Goal: Task Accomplishment & Management: Manage account settings

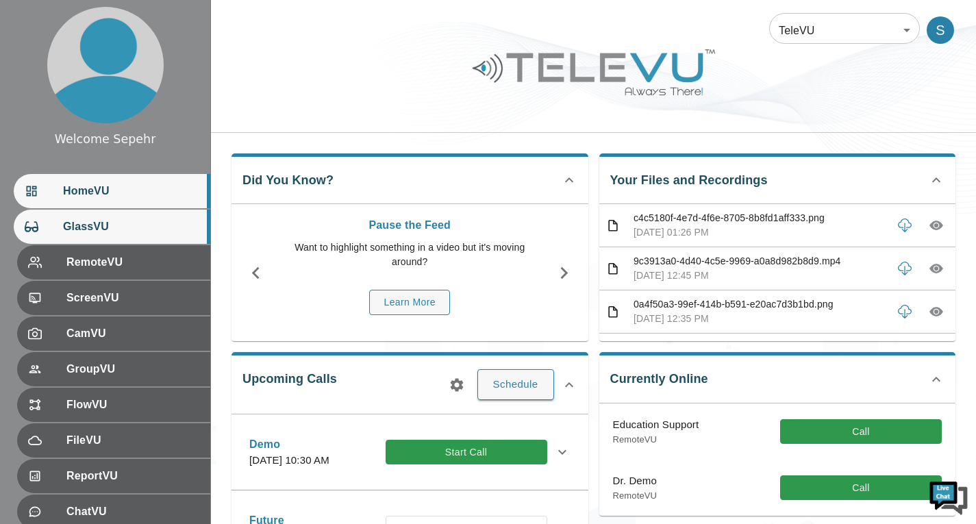
click at [114, 235] on div "GlassVU" at bounding box center [112, 227] width 197 height 34
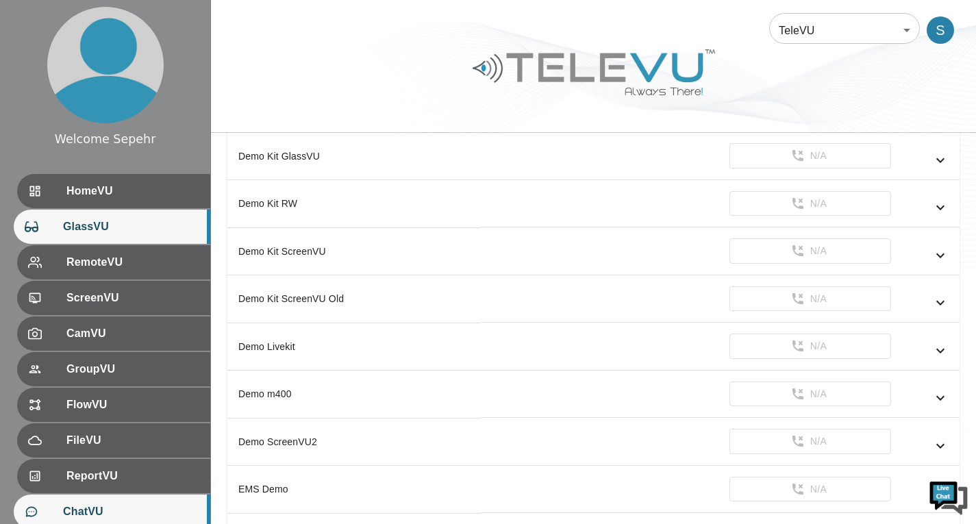
scroll to position [188, 0]
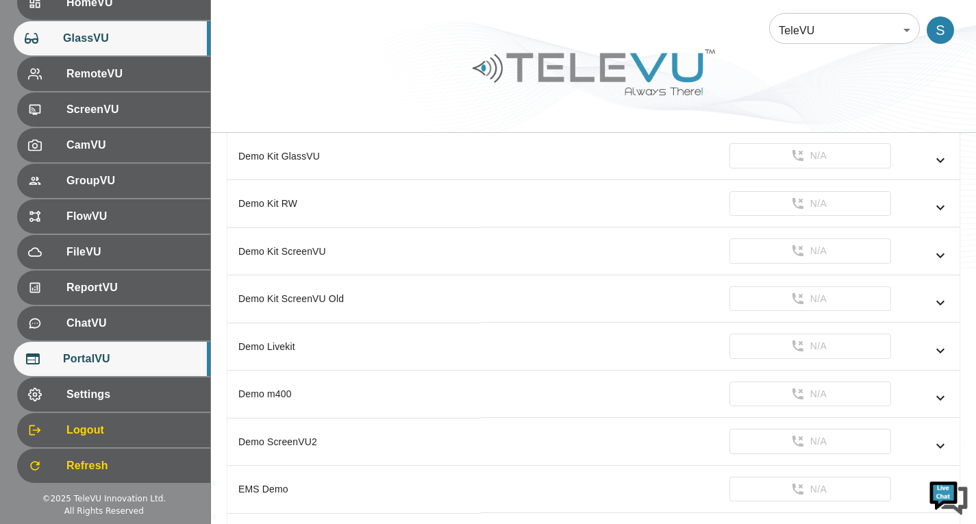
click at [160, 343] on div "PortalVU" at bounding box center [112, 359] width 197 height 34
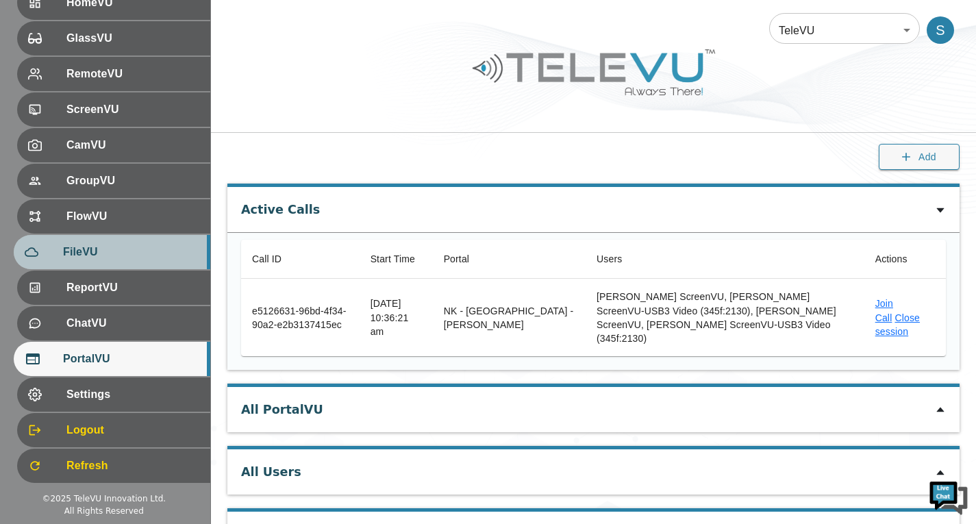
click at [134, 256] on span "FileVU" at bounding box center [131, 252] width 136 height 16
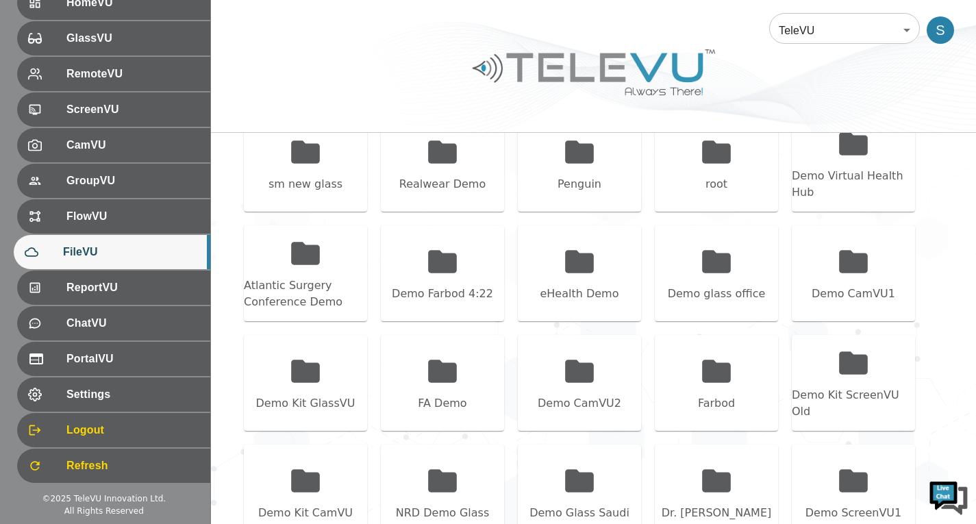
scroll to position [206, 0]
click at [283, 170] on div "sm new glass" at bounding box center [305, 163] width 123 height 96
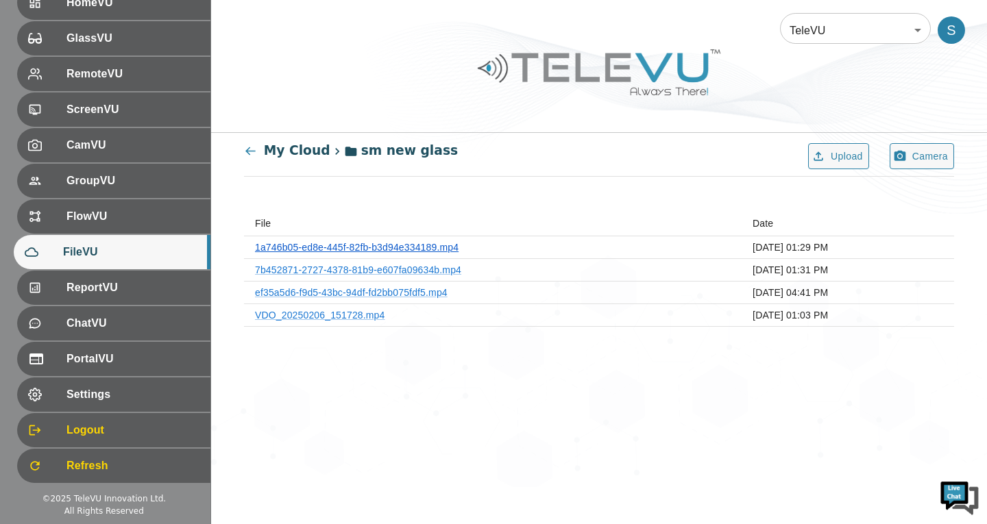
click at [345, 243] on link "1a746b05-ed8e-445f-82fb-b3d94e334189.mp4" at bounding box center [357, 247] width 204 height 11
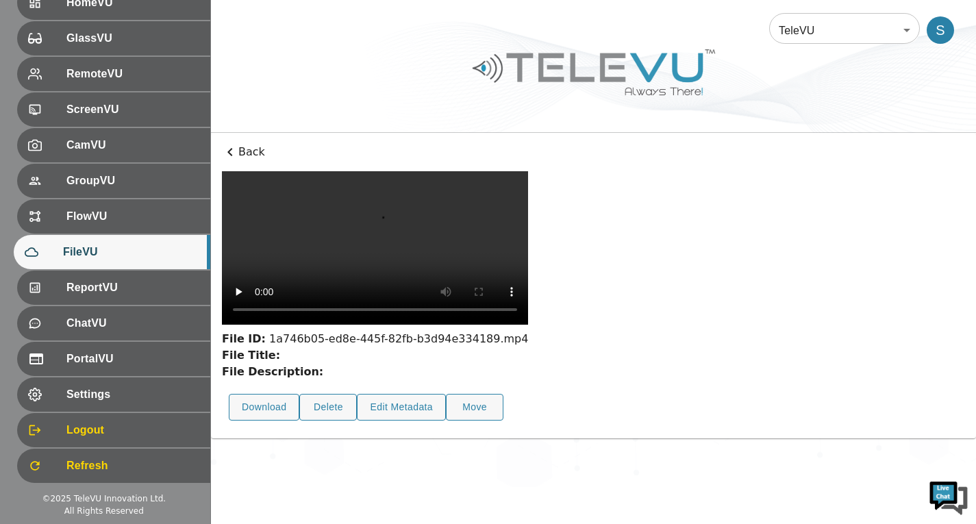
scroll to position [50, 0]
click at [317, 421] on button "Delete" at bounding box center [328, 407] width 58 height 27
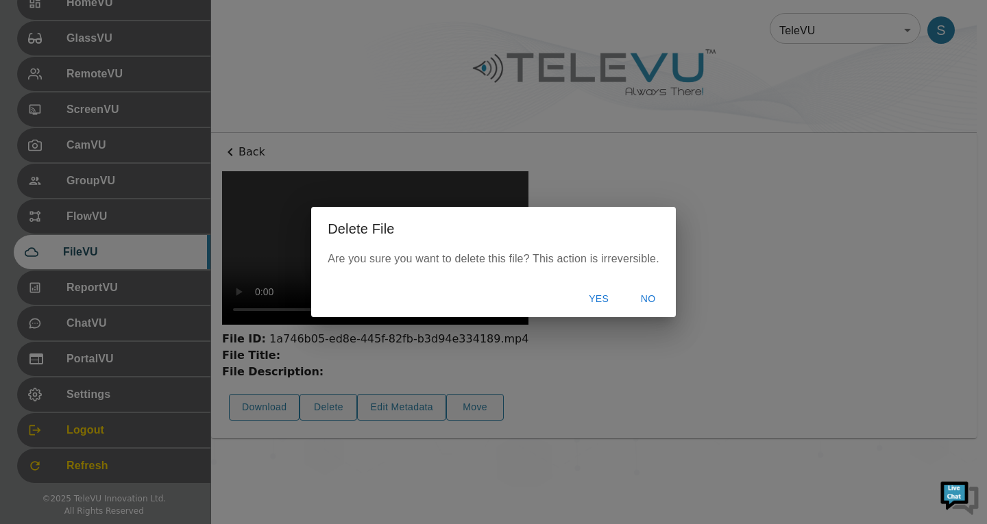
click at [601, 293] on button "Yes" at bounding box center [599, 298] width 44 height 25
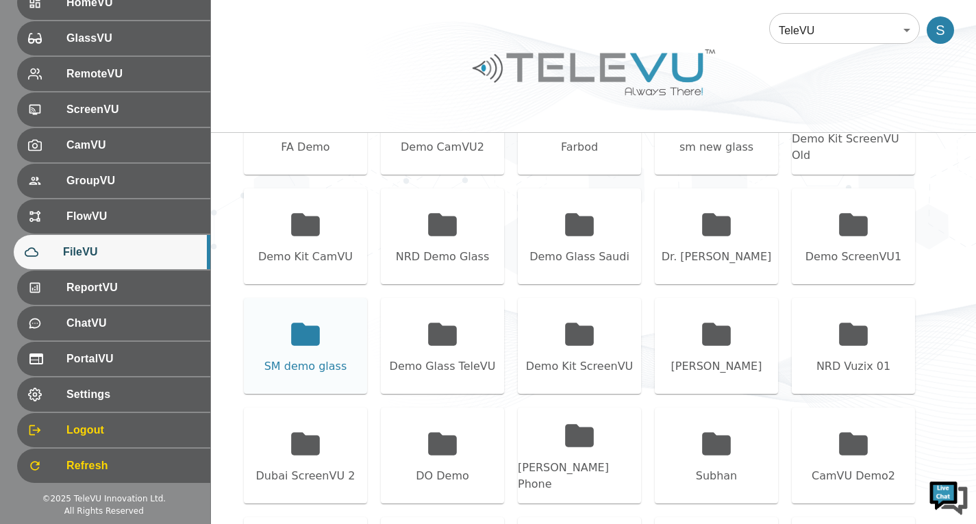
click at [330, 354] on div "SM demo glass" at bounding box center [305, 346] width 123 height 96
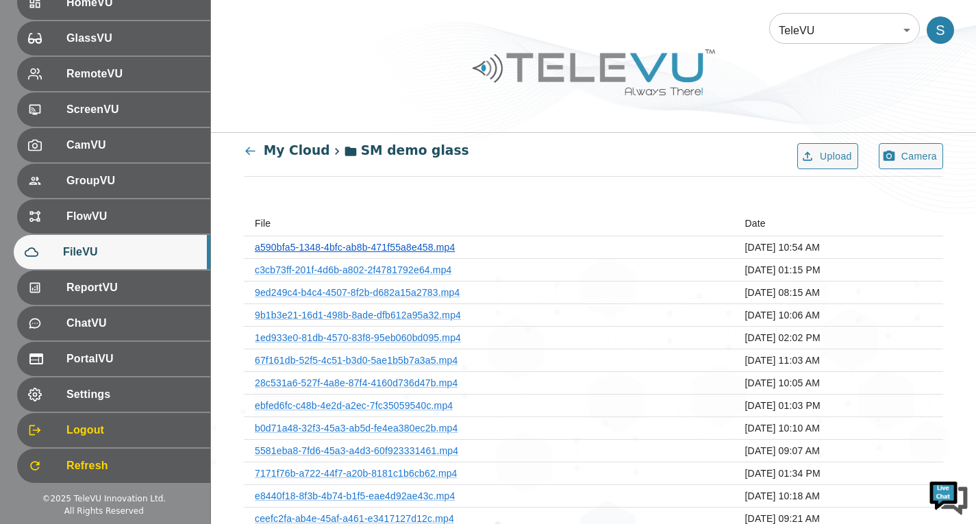
click at [362, 246] on link "a590bfa5-1348-4bfc-ab8b-471f55a8e458.mp4" at bounding box center [355, 247] width 200 height 11
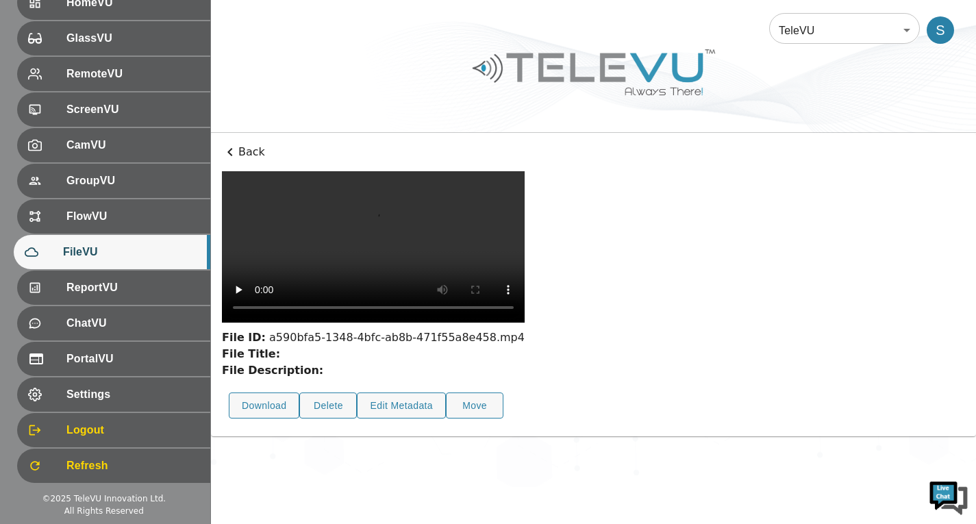
scroll to position [50, 0]
click at [325, 419] on button "Delete" at bounding box center [328, 406] width 58 height 27
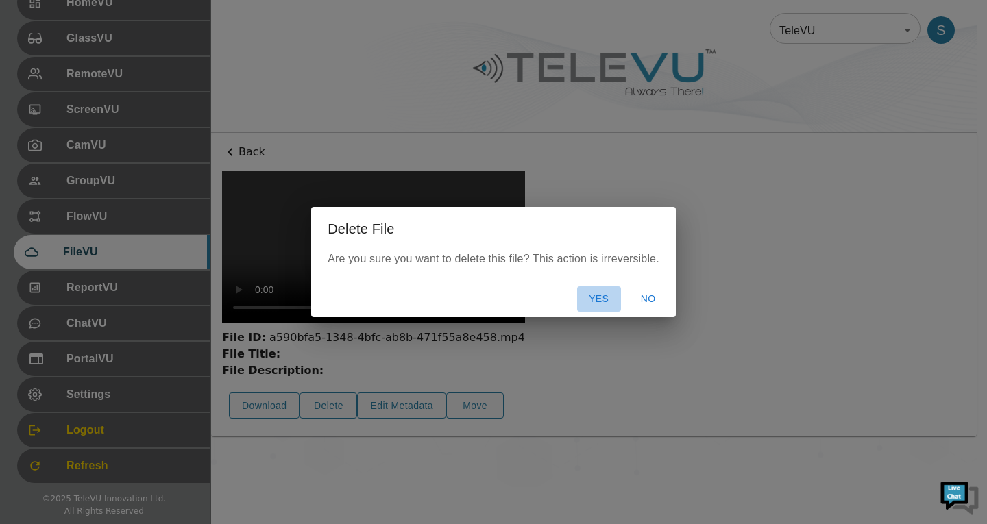
click at [581, 295] on button "Yes" at bounding box center [599, 298] width 44 height 25
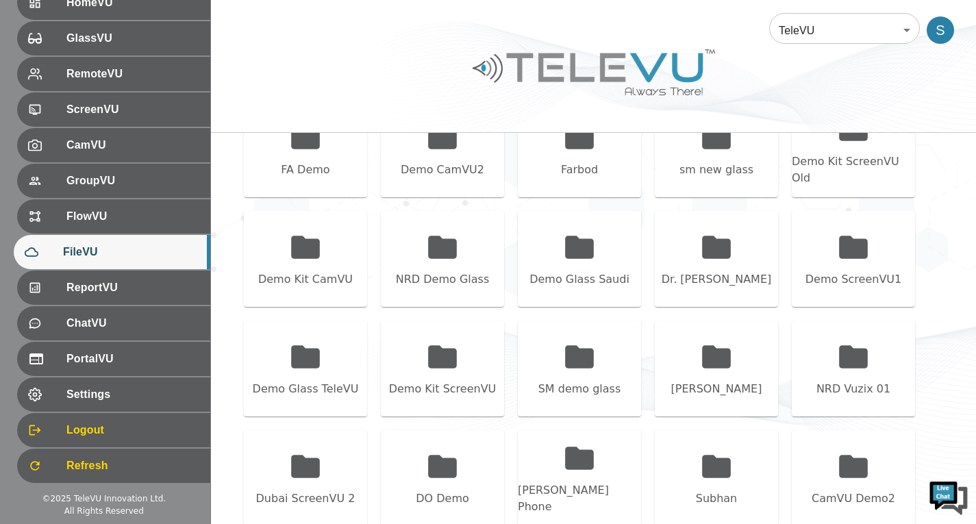
scroll to position [461, 0]
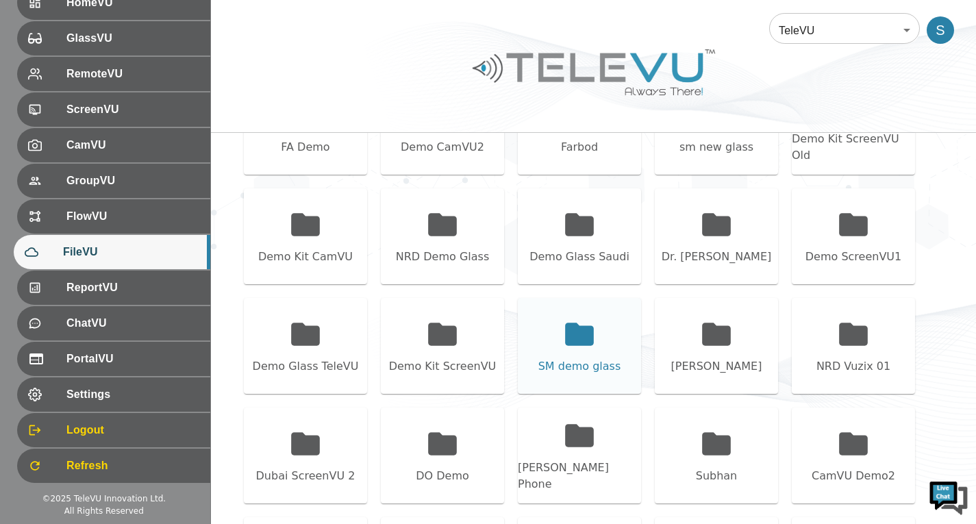
click at [578, 348] on icon at bounding box center [580, 334] width 34 height 34
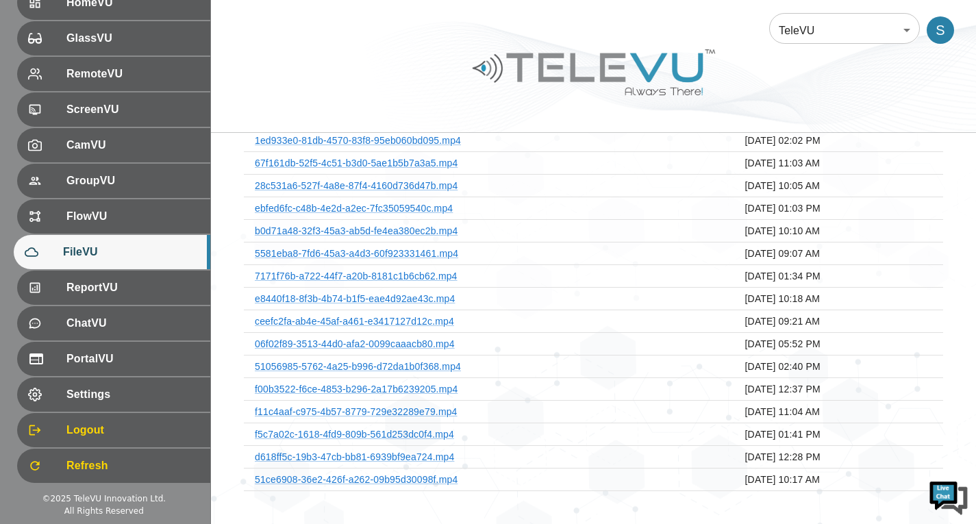
scroll to position [0, 0]
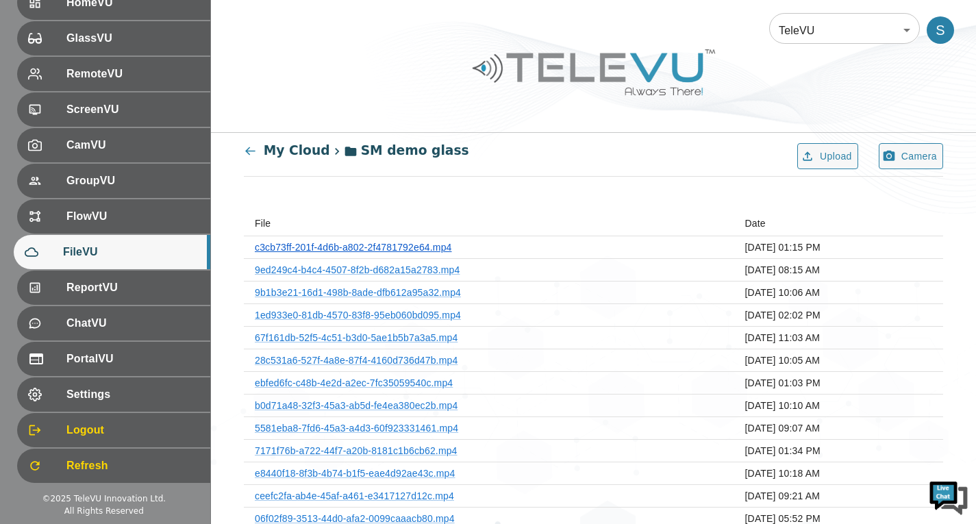
click at [417, 246] on link "c3cb73ff-201f-4d6b-a802-2f4781792e64.mp4" at bounding box center [353, 247] width 197 height 11
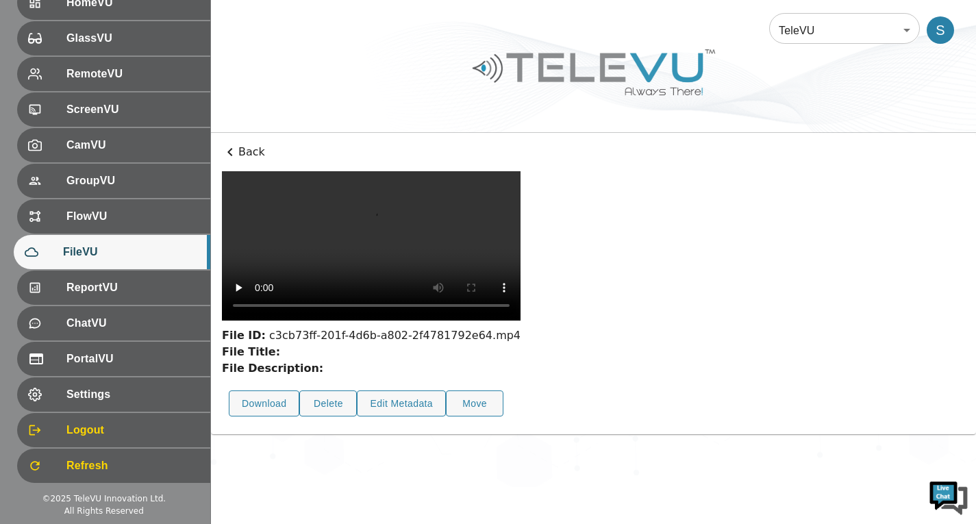
scroll to position [50, 0]
click at [325, 417] on button "Delete" at bounding box center [328, 404] width 58 height 27
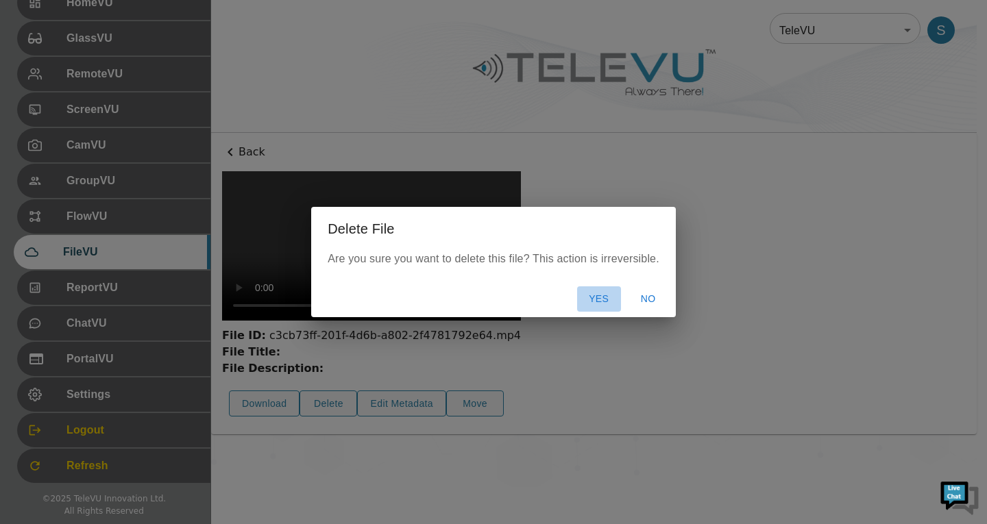
click at [600, 305] on button "Yes" at bounding box center [599, 298] width 44 height 25
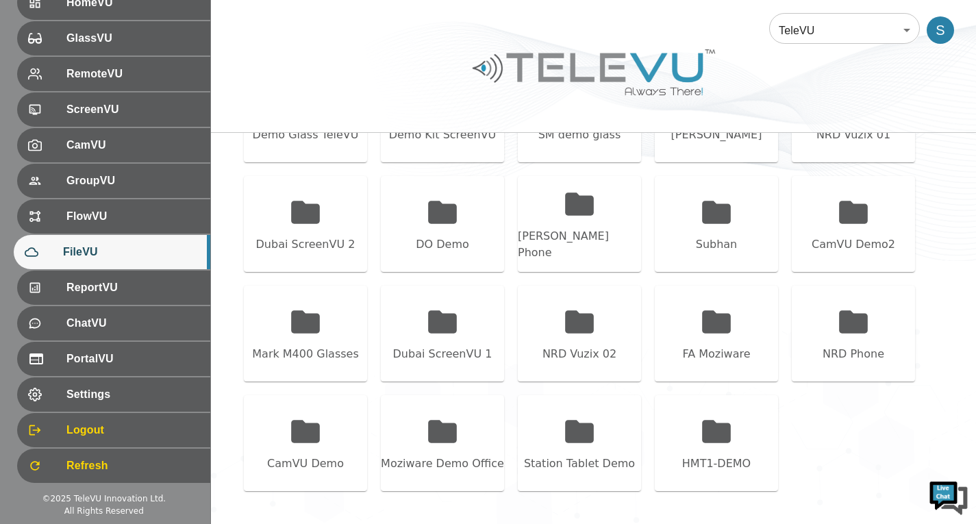
scroll to position [487, 0]
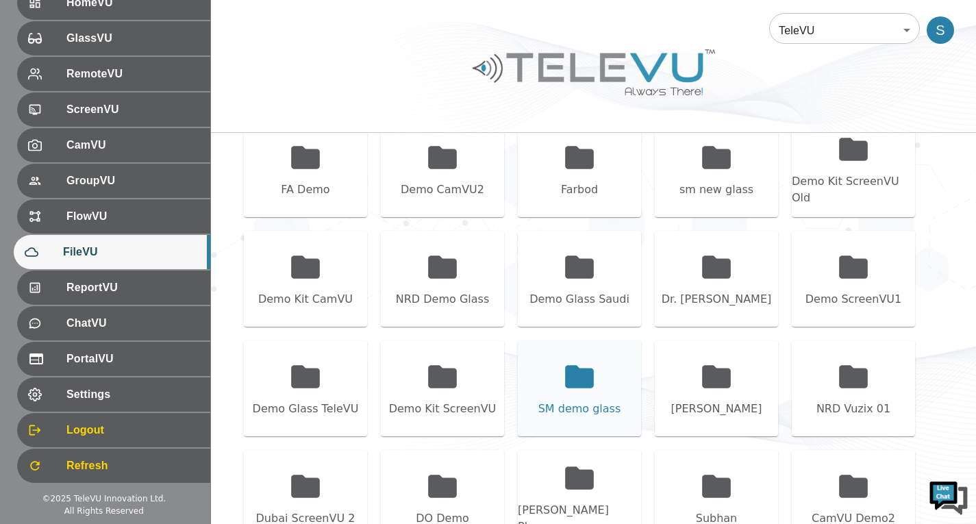
click at [550, 353] on div "SM demo glass" at bounding box center [579, 389] width 123 height 96
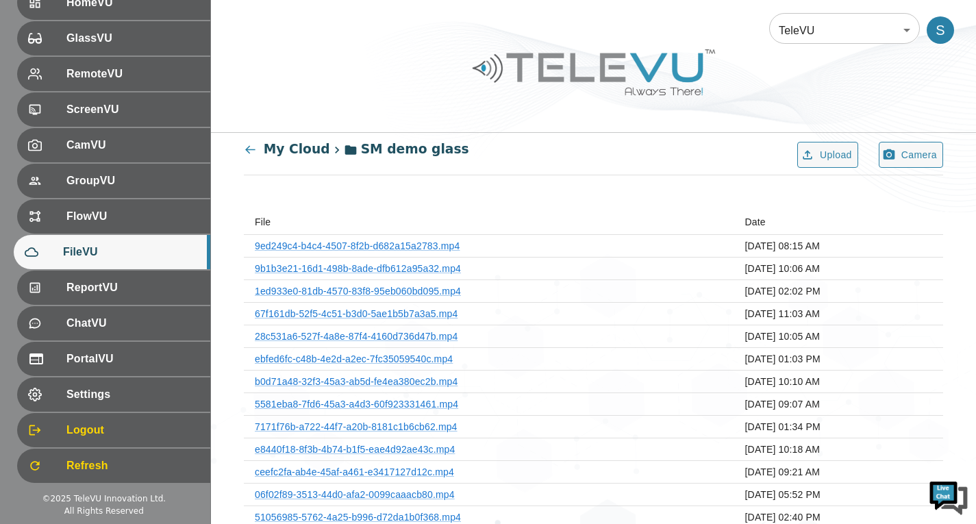
scroll to position [0, 0]
click at [438, 251] on link "9ed249c4-b4c4-4507-8f2b-d682a15a2783.mp4" at bounding box center [357, 247] width 205 height 11
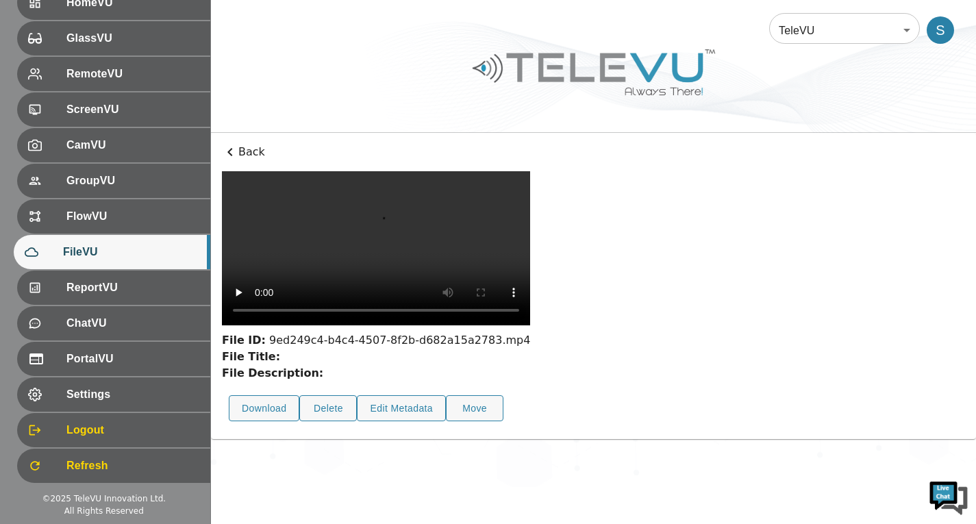
scroll to position [50, 0]
click at [260, 422] on button "Download" at bounding box center [264, 408] width 71 height 27
click at [343, 429] on div "Delete" at bounding box center [322, 409] width 58 height 40
click at [341, 422] on button "Delete" at bounding box center [328, 408] width 58 height 27
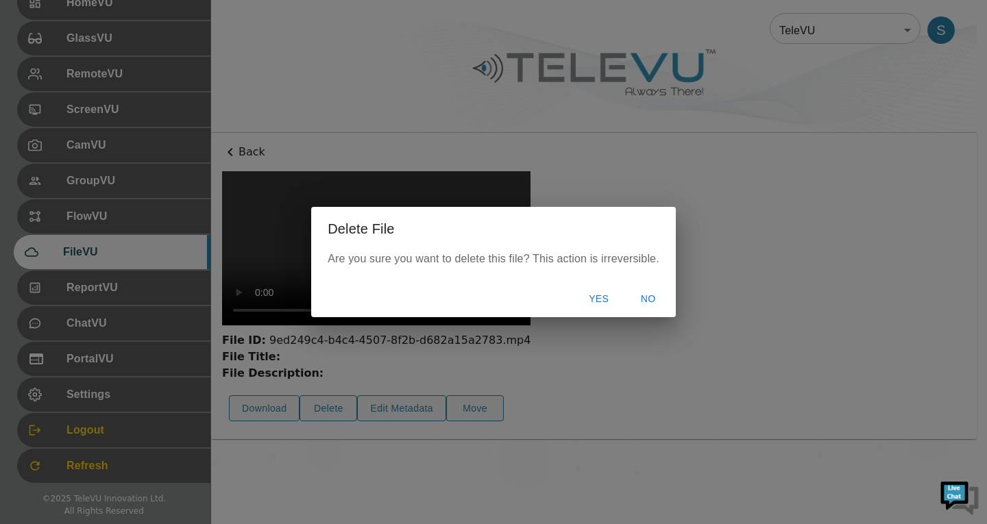
click at [600, 297] on button "Yes" at bounding box center [599, 298] width 44 height 25
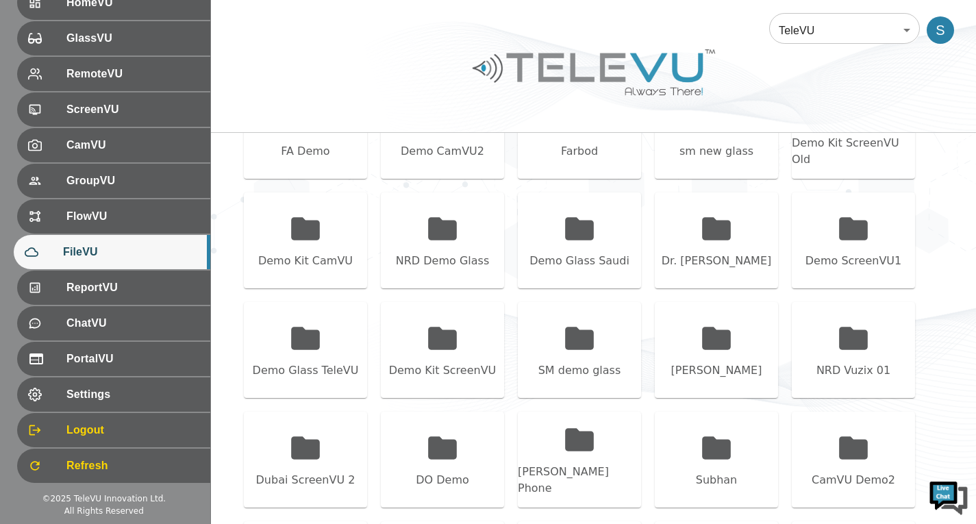
scroll to position [461, 0]
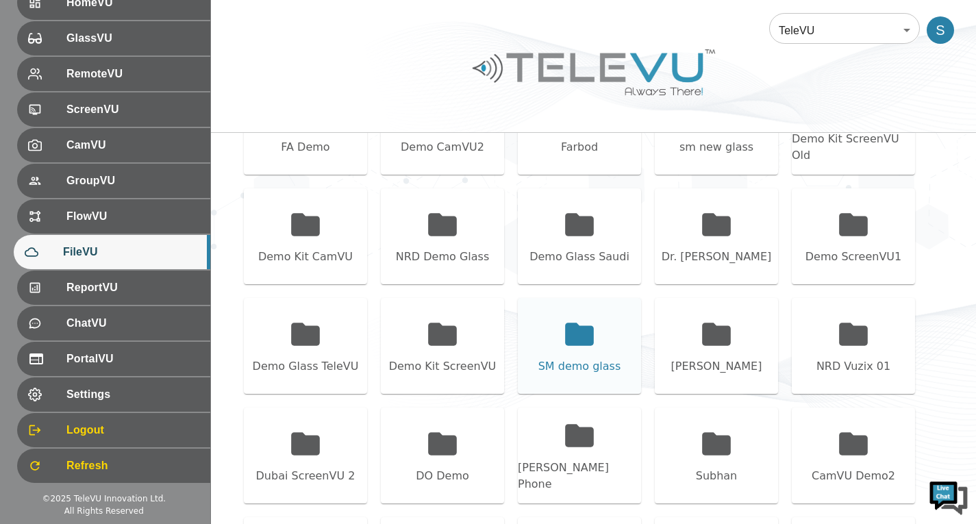
click at [570, 362] on div "SM demo glass" at bounding box center [580, 366] width 83 height 16
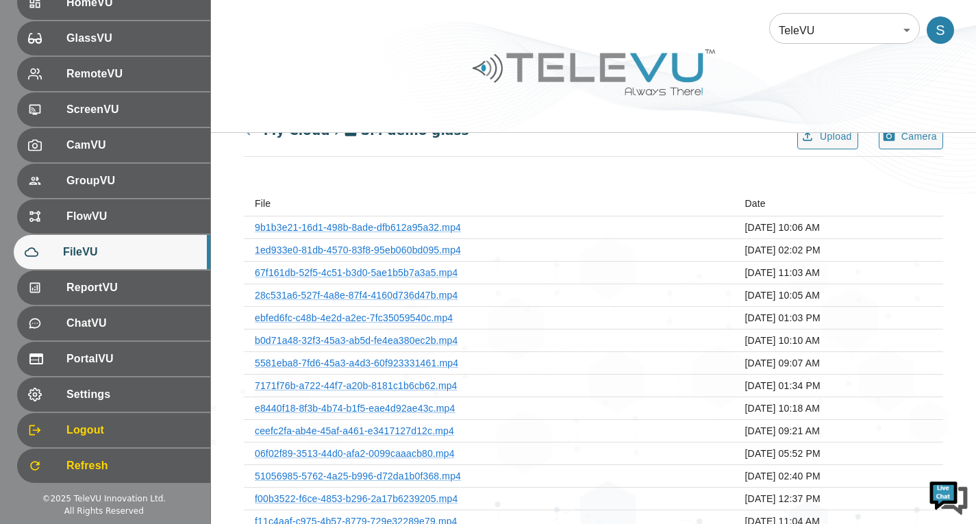
scroll to position [0, 0]
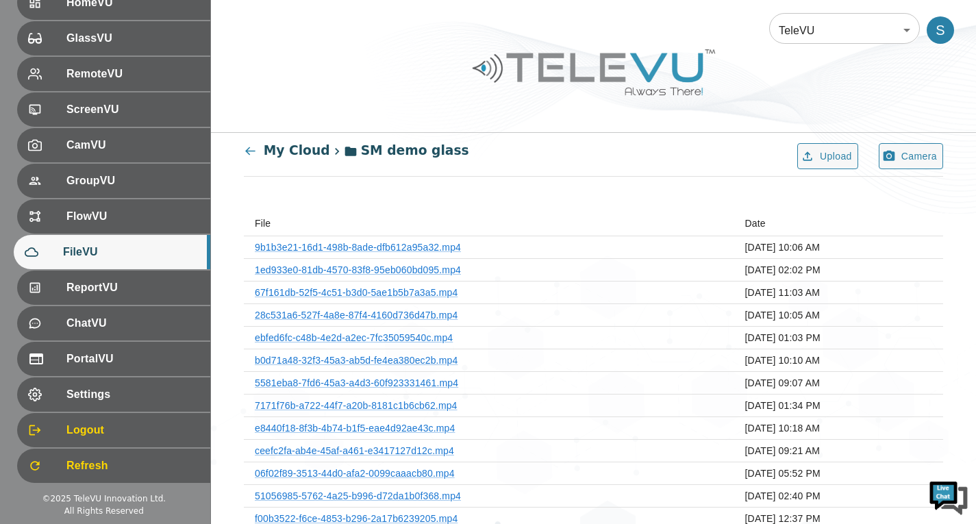
click at [399, 241] on th "9b1b3e21-16d1-498b-8ade-dfb612a95a32.mp4" at bounding box center [489, 247] width 491 height 23
click at [401, 247] on link "9b1b3e21-16d1-498b-8ade-dfb612a95a32.mp4" at bounding box center [358, 247] width 206 height 11
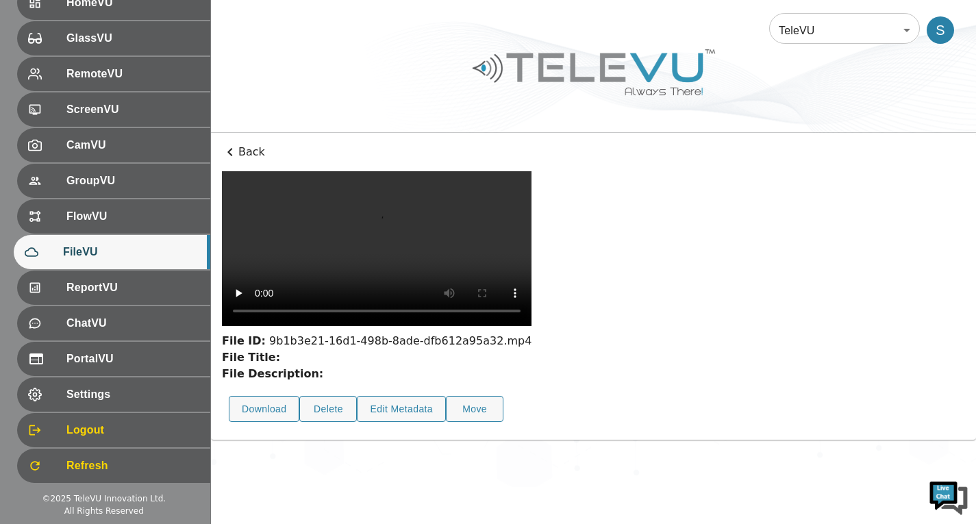
scroll to position [50, 0]
click at [328, 423] on button "Delete" at bounding box center [328, 409] width 58 height 27
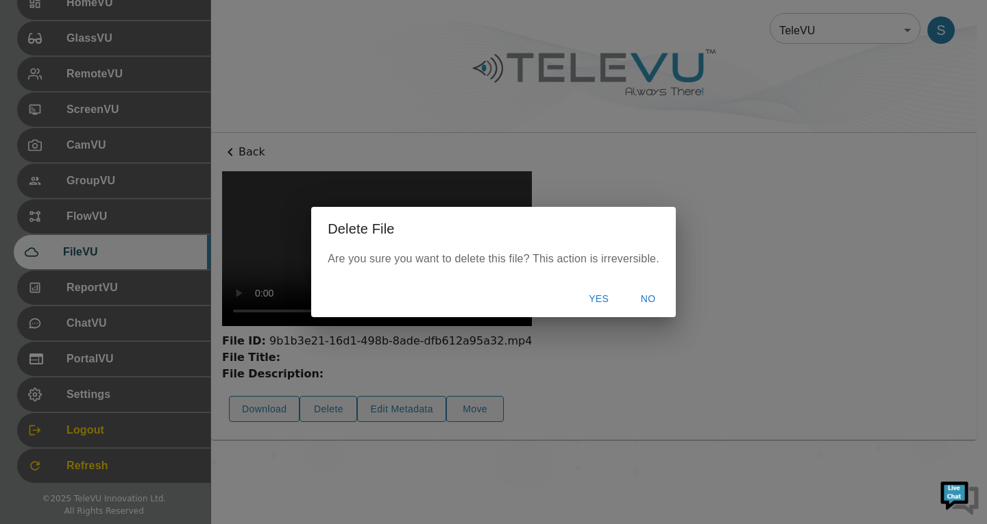
click at [594, 300] on button "Yes" at bounding box center [599, 298] width 44 height 25
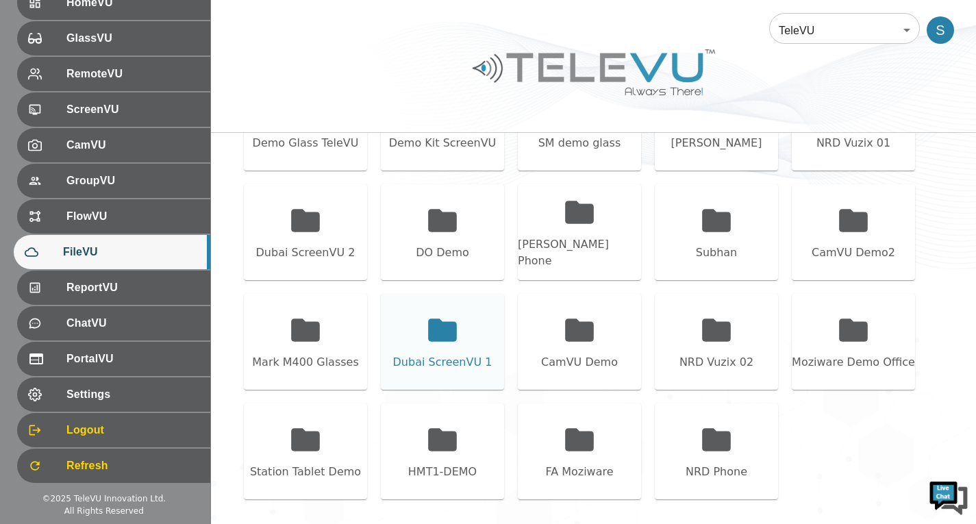
scroll to position [693, 0]
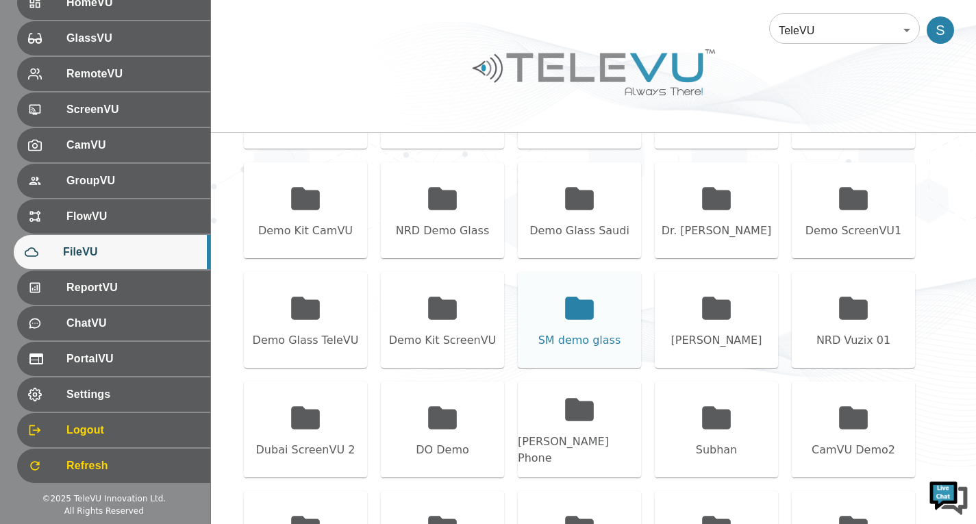
click at [589, 304] on icon at bounding box center [579, 308] width 29 height 23
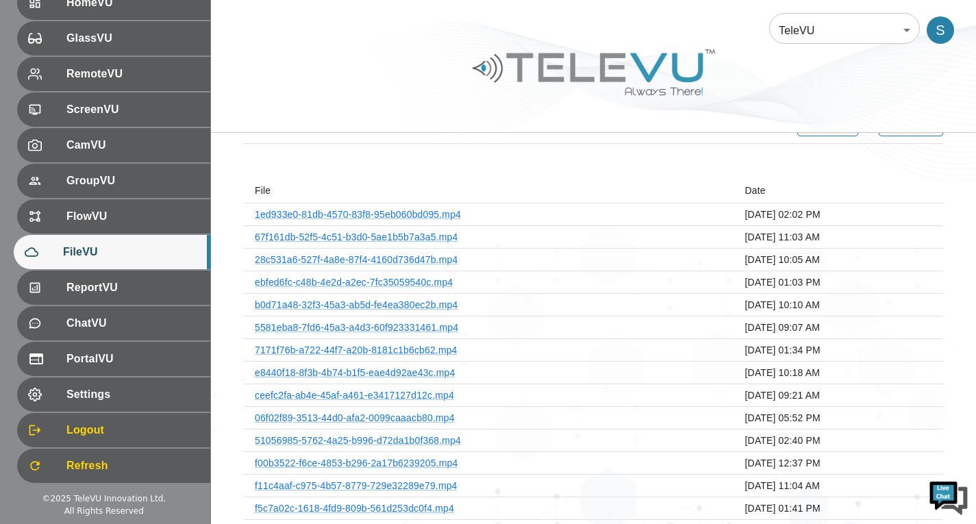
scroll to position [0, 0]
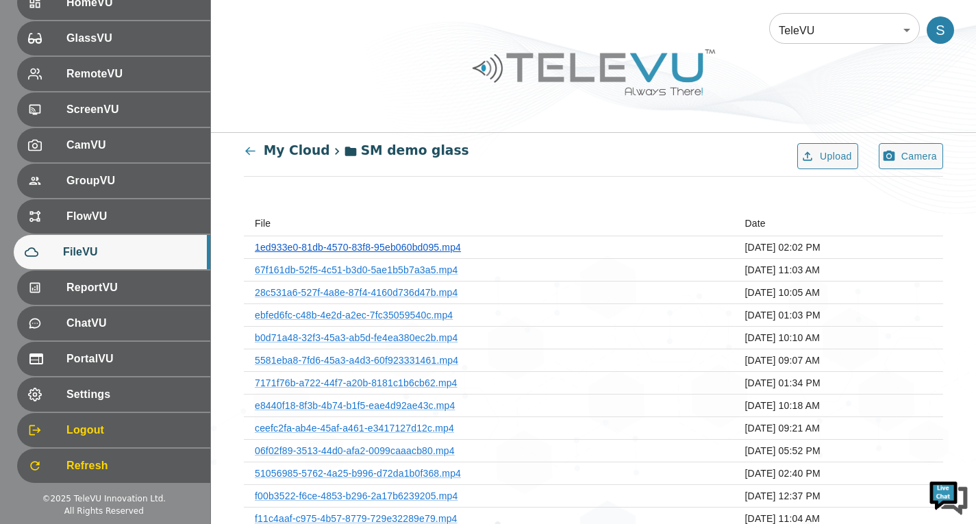
click at [424, 245] on link "1ed933e0-81db-4570-83f8-95eb060bd095.mp4" at bounding box center [358, 247] width 206 height 11
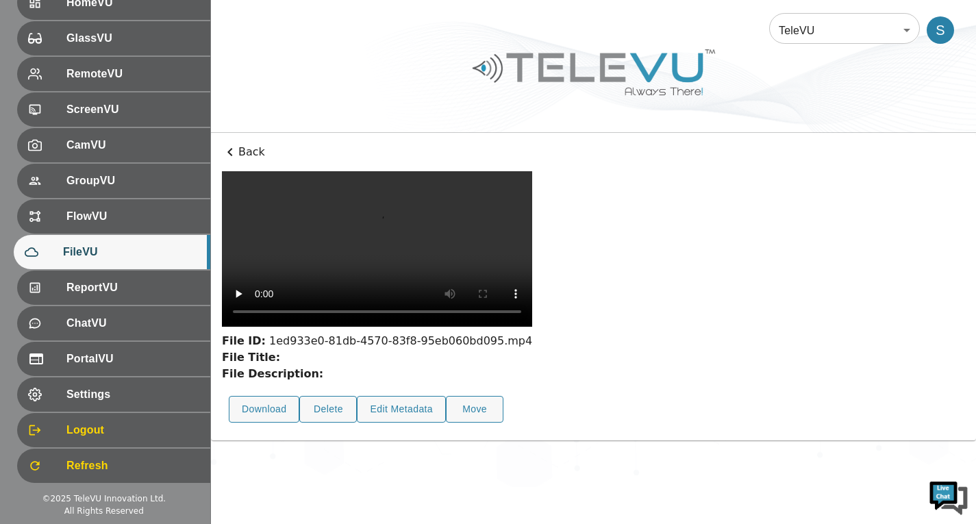
scroll to position [50, 0]
click at [305, 423] on button "Delete" at bounding box center [328, 409] width 58 height 27
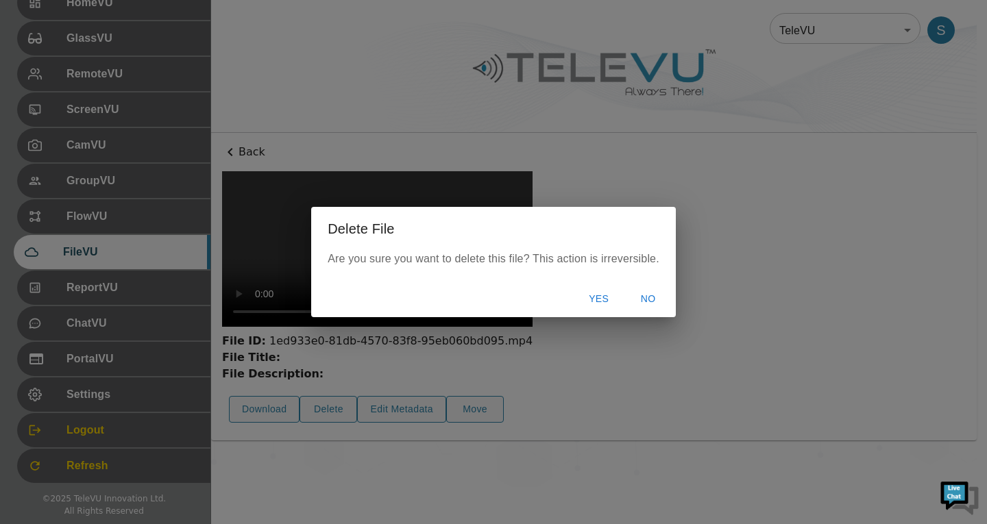
click at [593, 304] on button "Yes" at bounding box center [599, 298] width 44 height 25
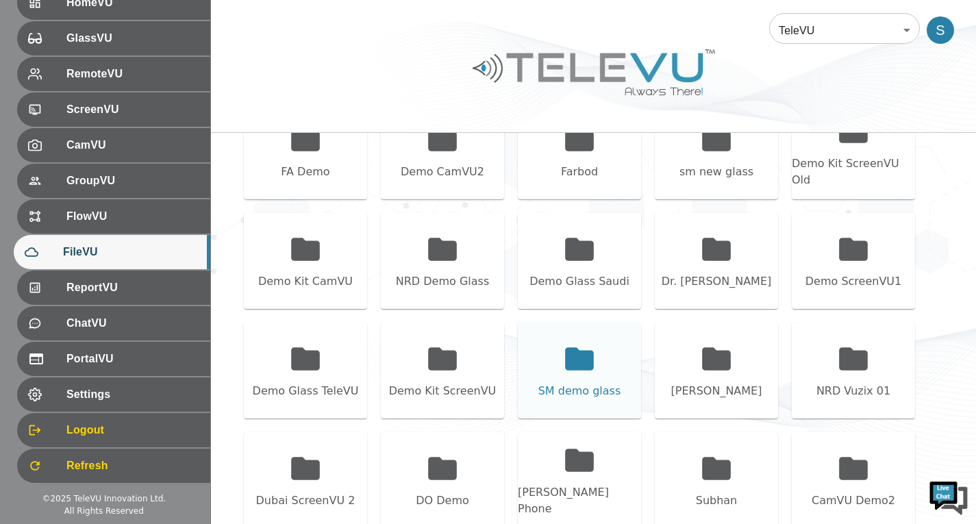
scroll to position [461, 0]
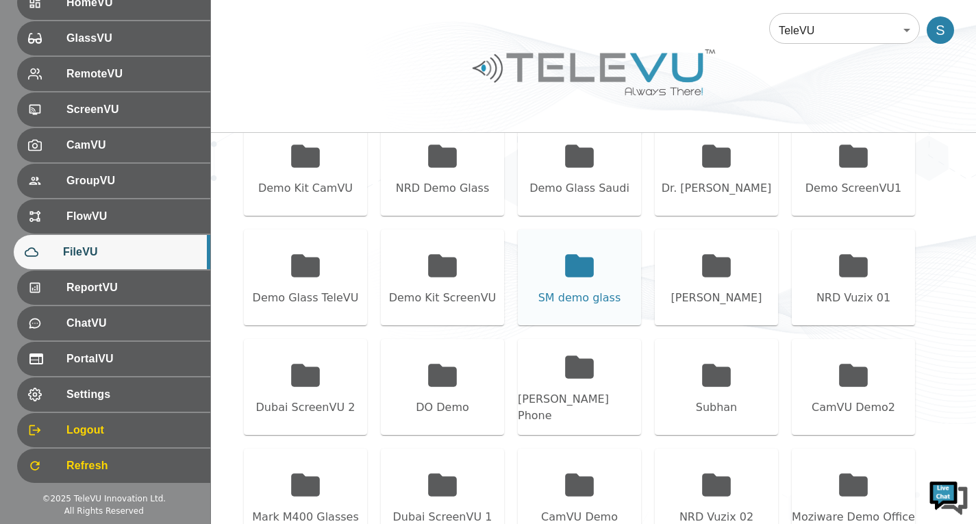
click at [613, 283] on div "SM demo glass" at bounding box center [579, 278] width 123 height 96
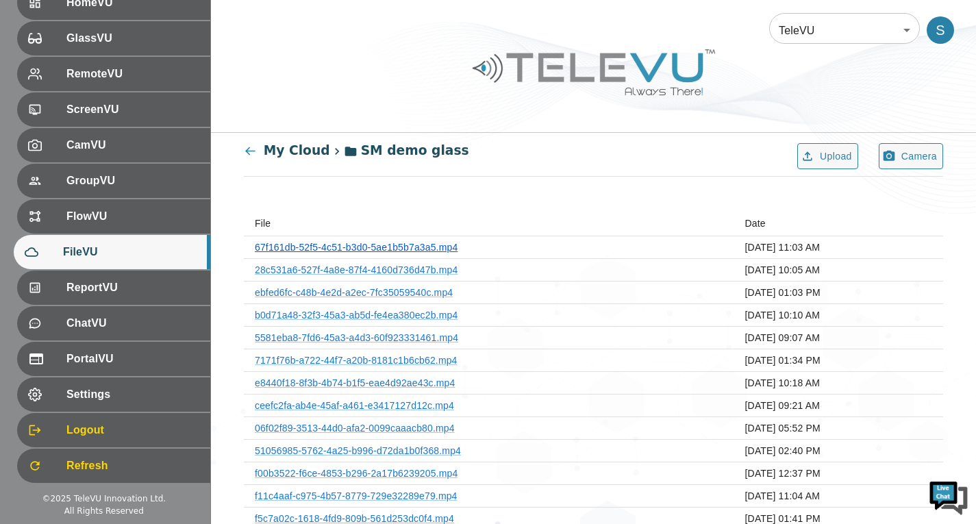
scroll to position [69, 0]
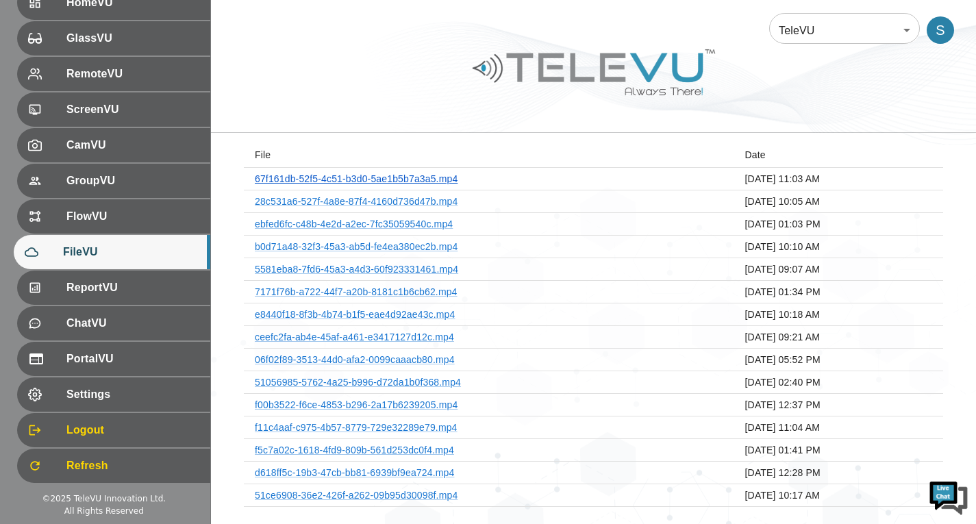
click at [360, 180] on link "67f161db-52f5-4c51-b3d0-5ae1b5b7a3a5.mp4" at bounding box center [356, 178] width 203 height 11
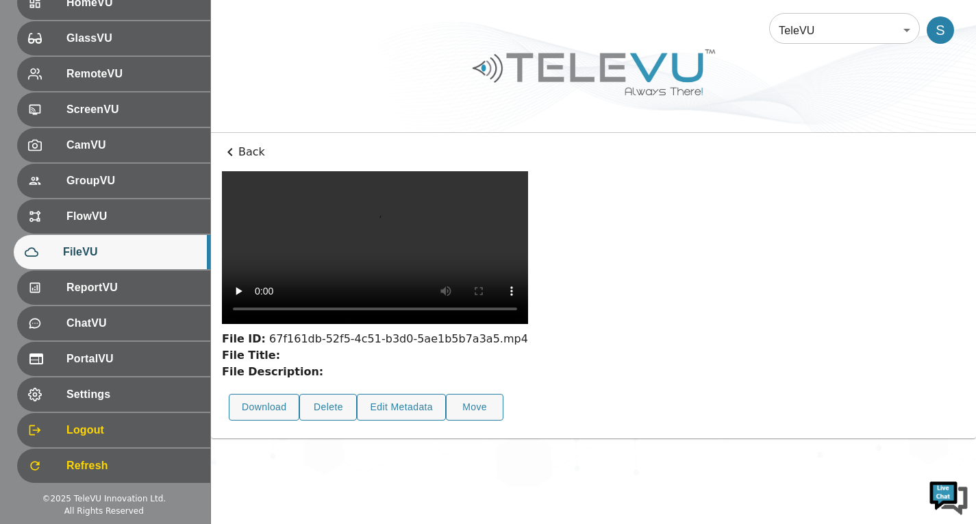
scroll to position [50, 0]
click at [331, 421] on button "Delete" at bounding box center [328, 407] width 58 height 27
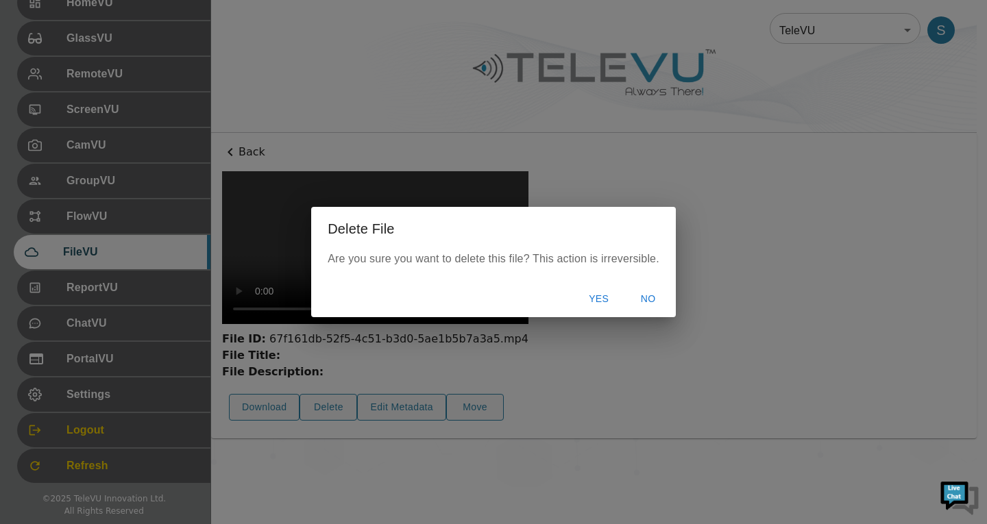
click at [595, 301] on button "Yes" at bounding box center [599, 298] width 44 height 25
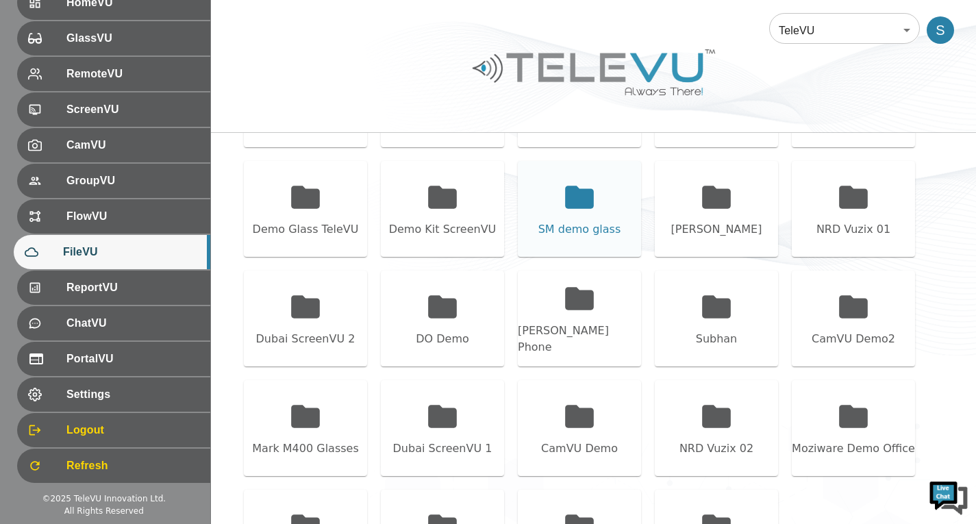
click at [581, 241] on div "SM demo glass" at bounding box center [579, 209] width 123 height 96
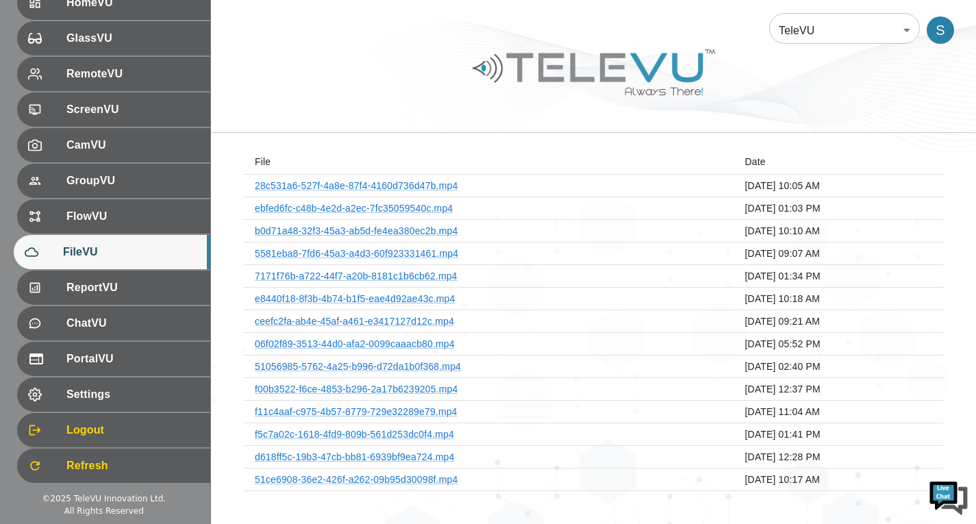
scroll to position [62, 0]
click at [373, 187] on link "28c531a6-527f-4a8e-87f4-4160d736d47b.mp4" at bounding box center [356, 185] width 203 height 11
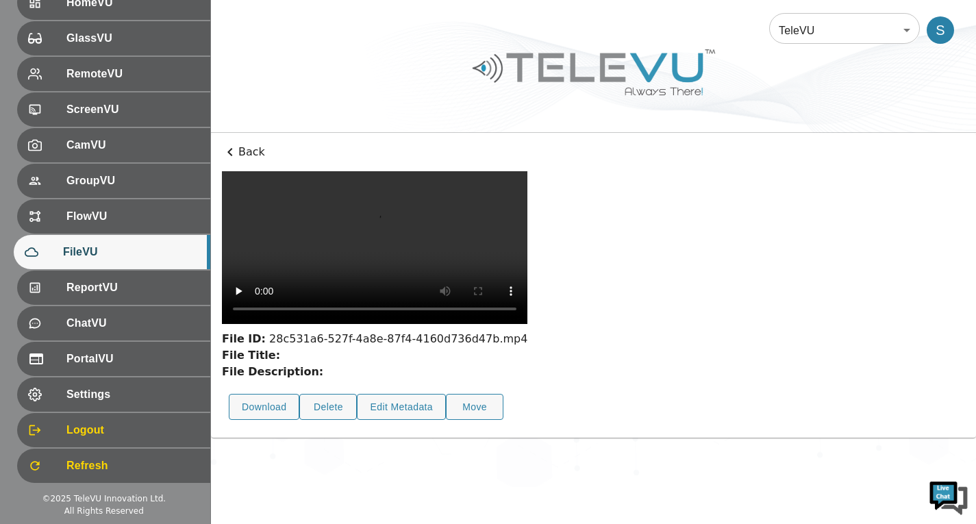
scroll to position [50, 0]
click at [352, 421] on button "Delete" at bounding box center [328, 407] width 58 height 27
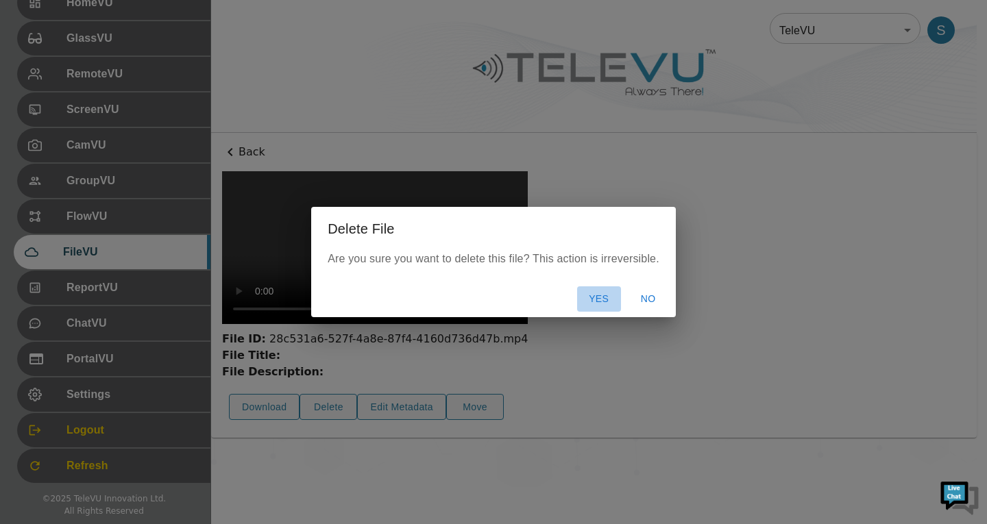
click at [594, 303] on button "Yes" at bounding box center [599, 298] width 44 height 25
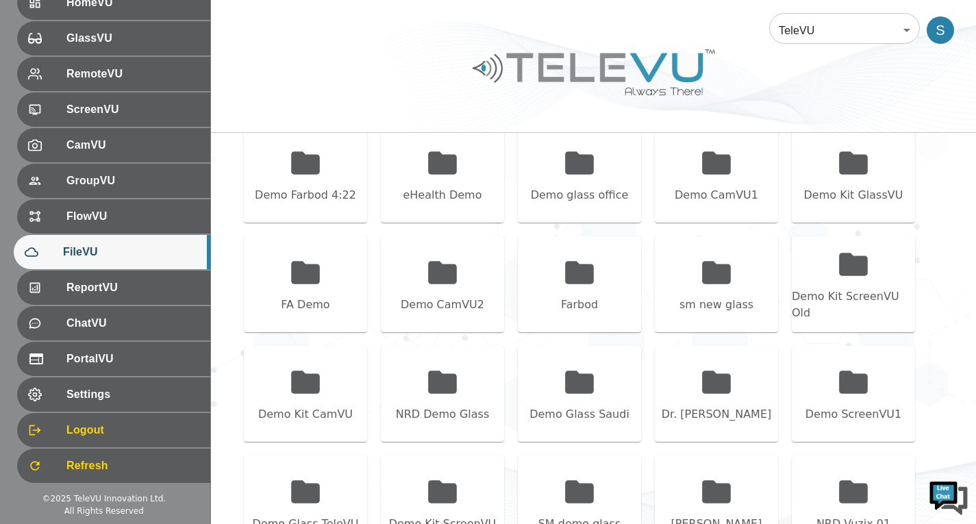
scroll to position [282, 0]
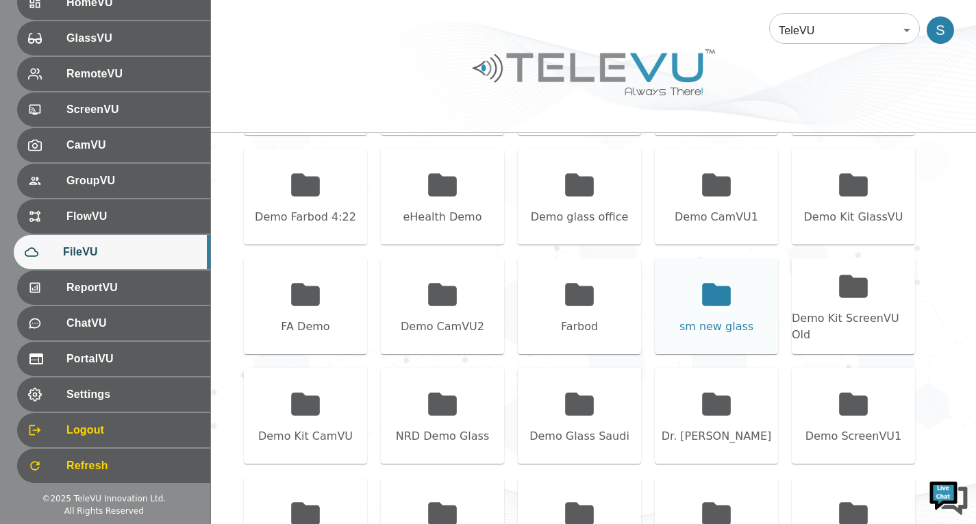
click at [753, 295] on div "sm new glass" at bounding box center [716, 306] width 123 height 96
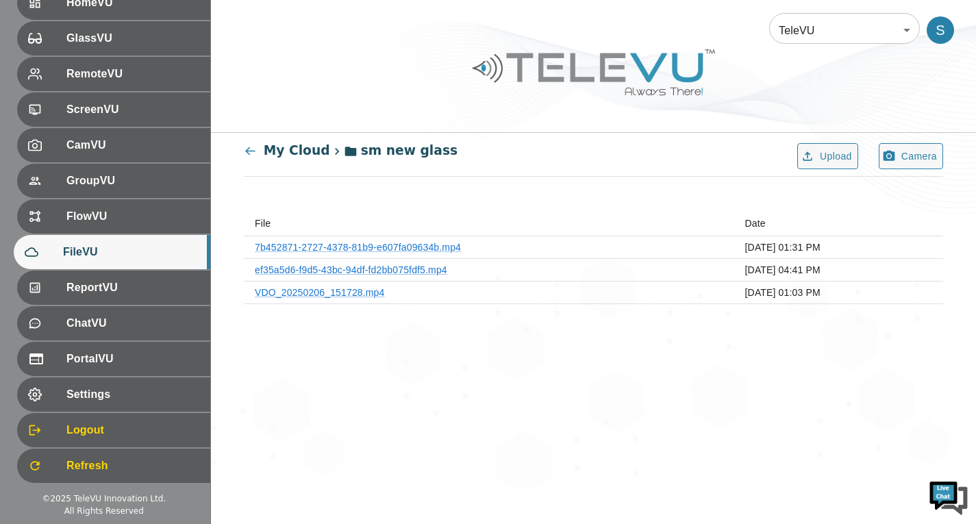
scroll to position [0, 0]
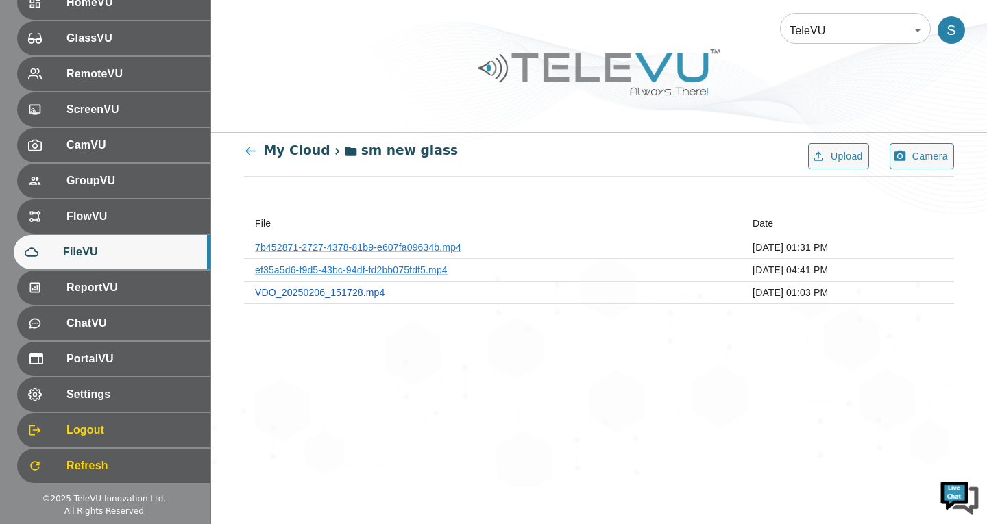
click at [360, 296] on link "VDO_20250206_151728.mp4" at bounding box center [320, 292] width 130 height 11
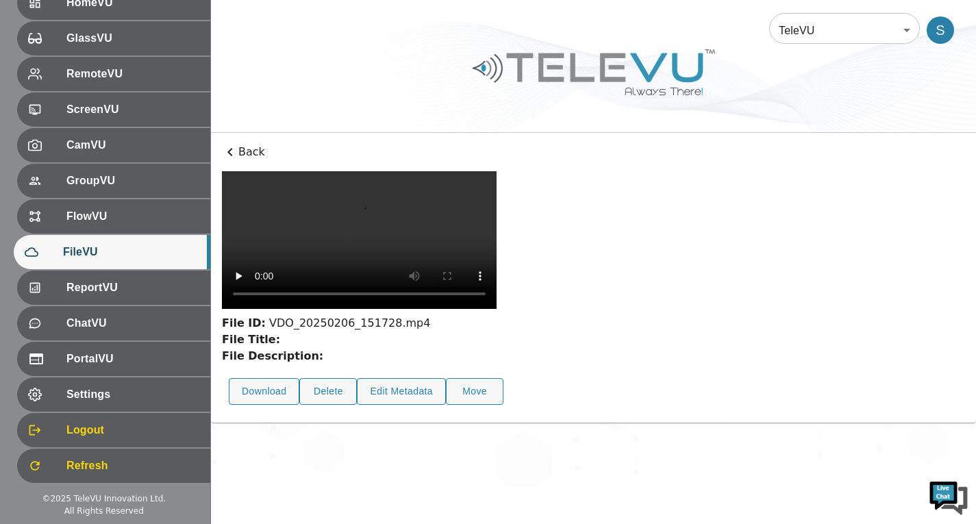
scroll to position [50, 0]
click at [343, 405] on button "Delete" at bounding box center [328, 391] width 58 height 27
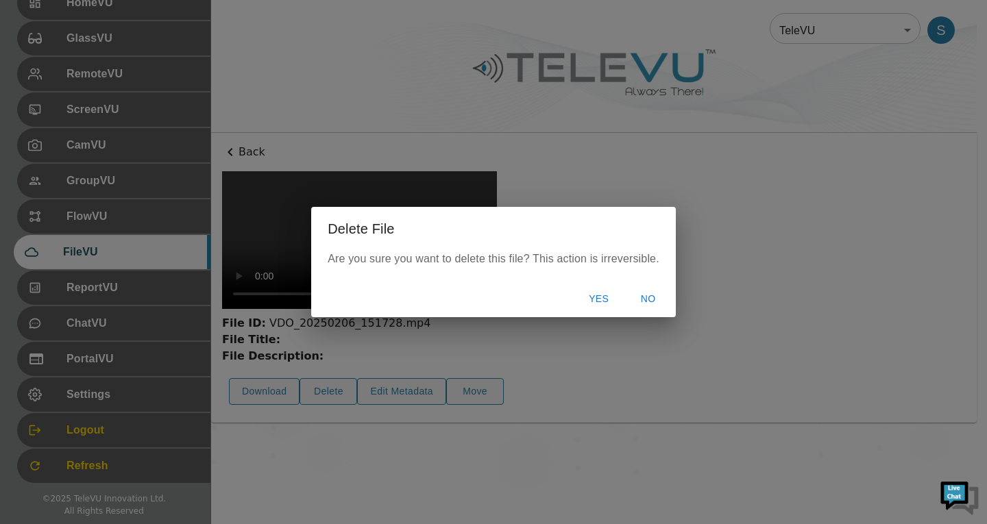
click at [606, 300] on button "Yes" at bounding box center [599, 298] width 44 height 25
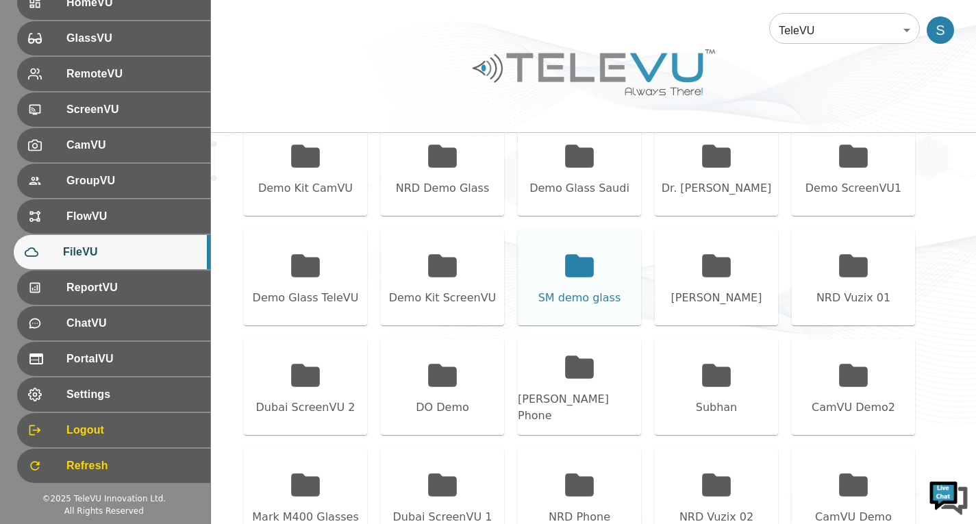
click at [613, 312] on div "SM demo glass" at bounding box center [579, 278] width 123 height 96
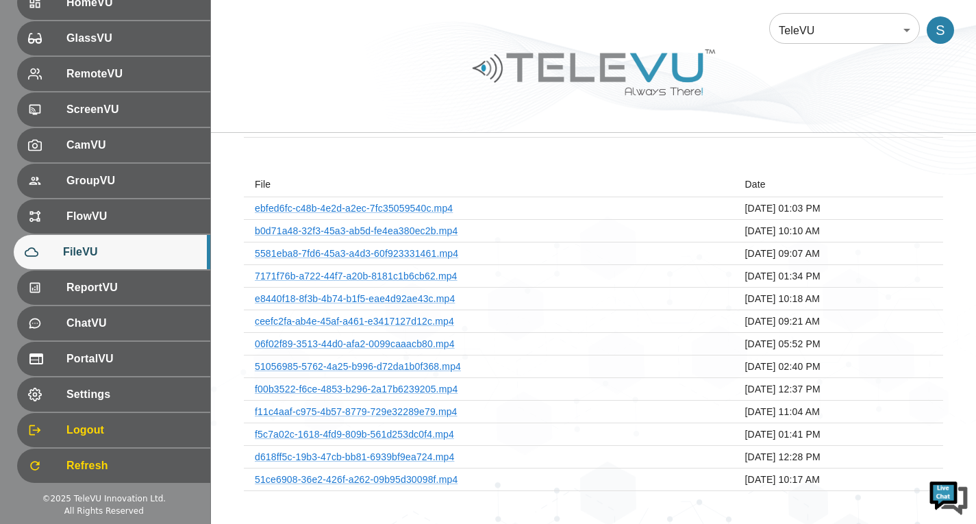
scroll to position [39, 0]
click at [444, 201] on th "ebfed6fc-c48b-4e2d-a2ec-7fc35059540c.mp4" at bounding box center [489, 208] width 491 height 23
click at [440, 208] on link "ebfed6fc-c48b-4e2d-a2ec-7fc35059540c.mp4" at bounding box center [354, 208] width 198 height 11
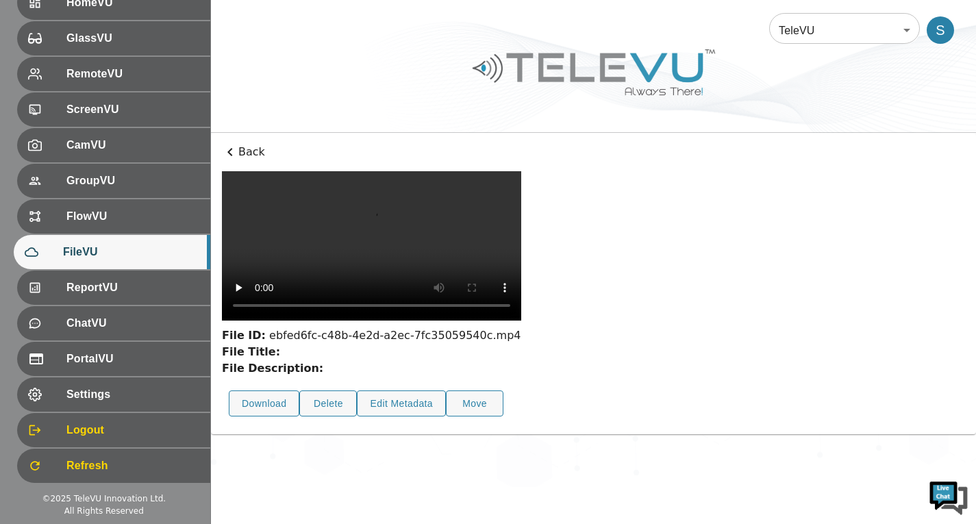
scroll to position [50, 0]
click at [333, 417] on button "Delete" at bounding box center [328, 404] width 58 height 27
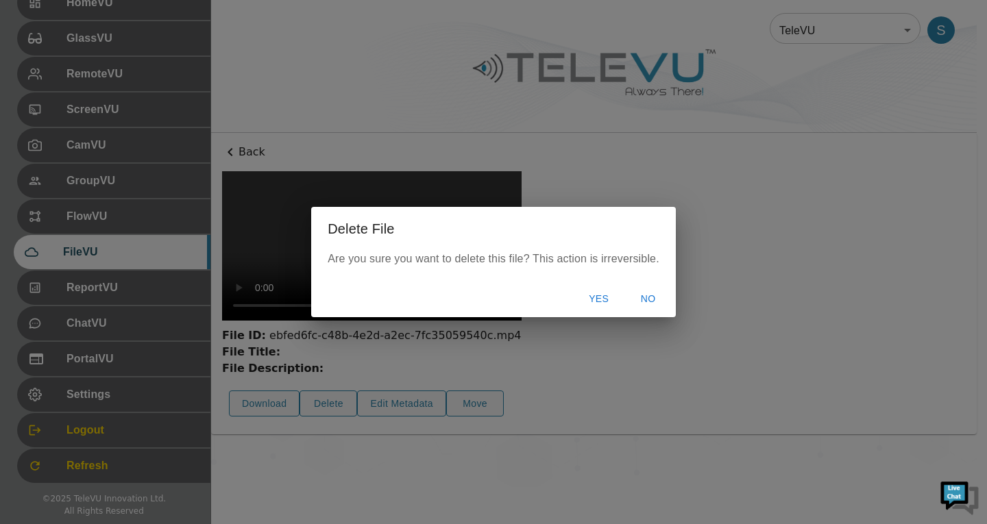
click at [603, 301] on button "Yes" at bounding box center [599, 298] width 44 height 25
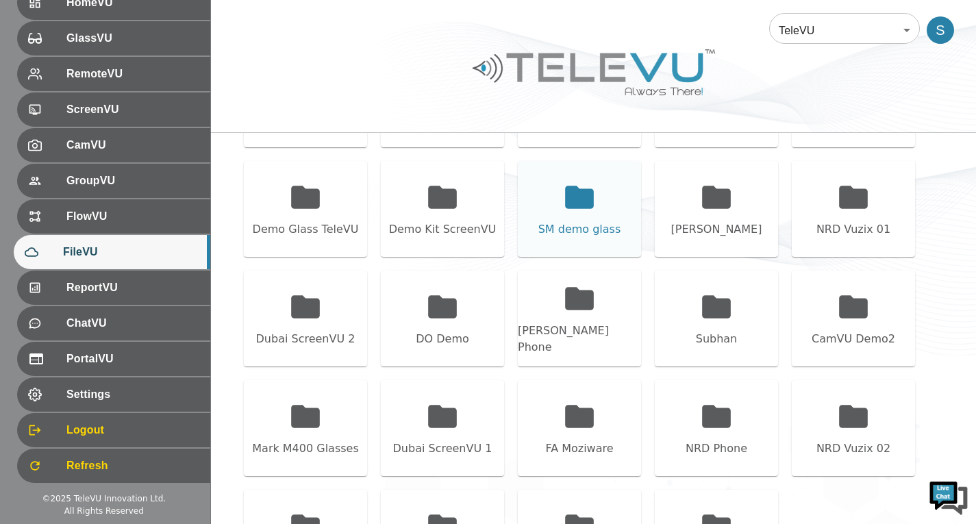
click at [582, 217] on div "SM demo glass" at bounding box center [579, 209] width 123 height 96
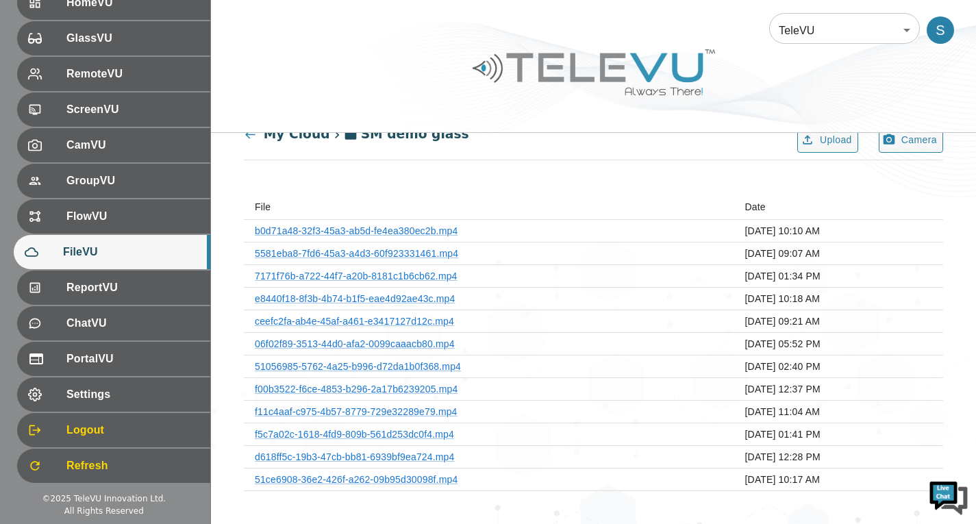
click at [381, 236] on th "b0d71a48-32f3-45a3-ab5d-fe4ea380ec2b.mp4" at bounding box center [489, 231] width 491 height 23
click at [389, 231] on link "b0d71a48-32f3-45a3-ab5d-fe4ea380ec2b.mp4" at bounding box center [356, 230] width 203 height 11
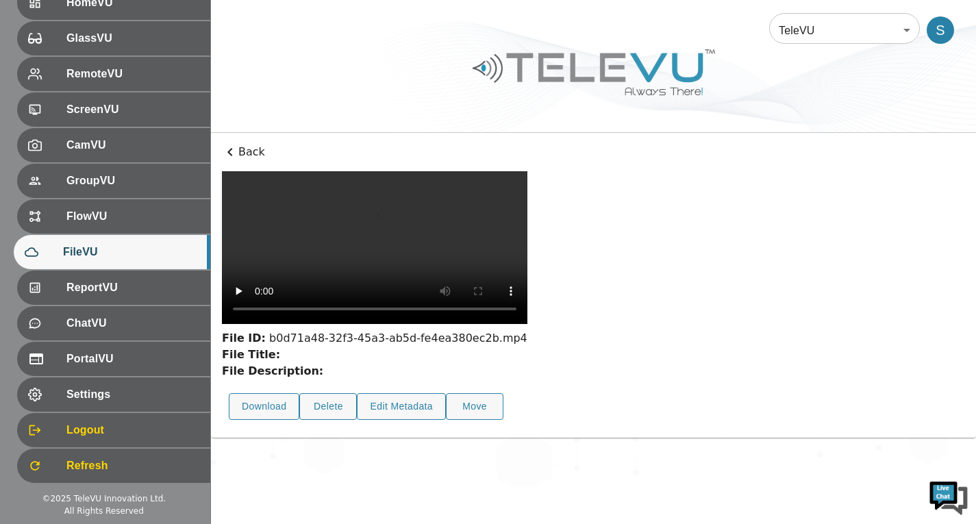
scroll to position [50, 0]
click at [326, 420] on button "Delete" at bounding box center [328, 406] width 58 height 27
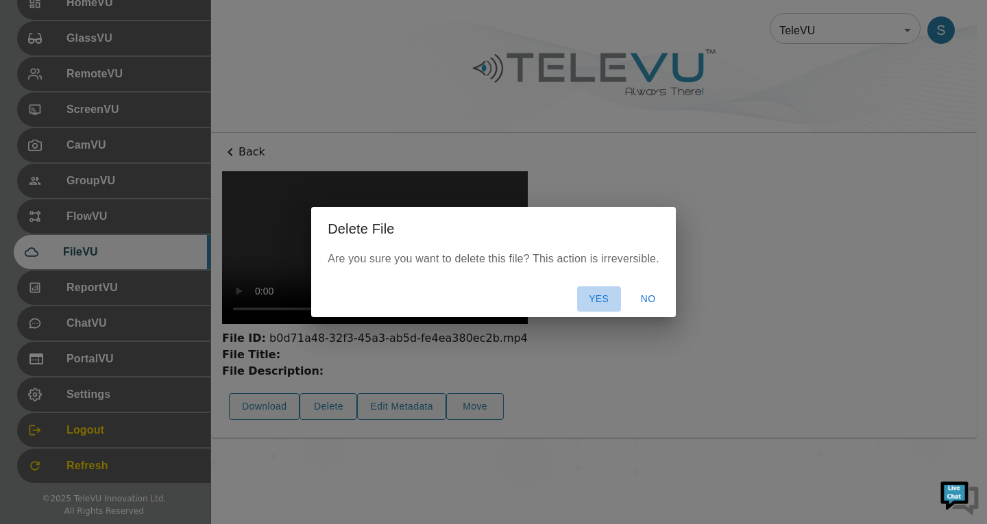
click at [600, 303] on button "Yes" at bounding box center [599, 298] width 44 height 25
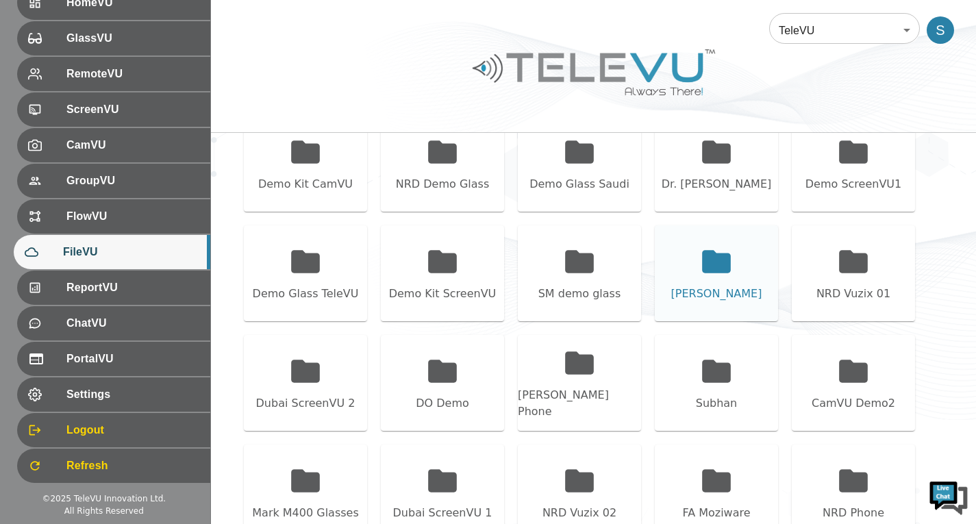
scroll to position [461, 0]
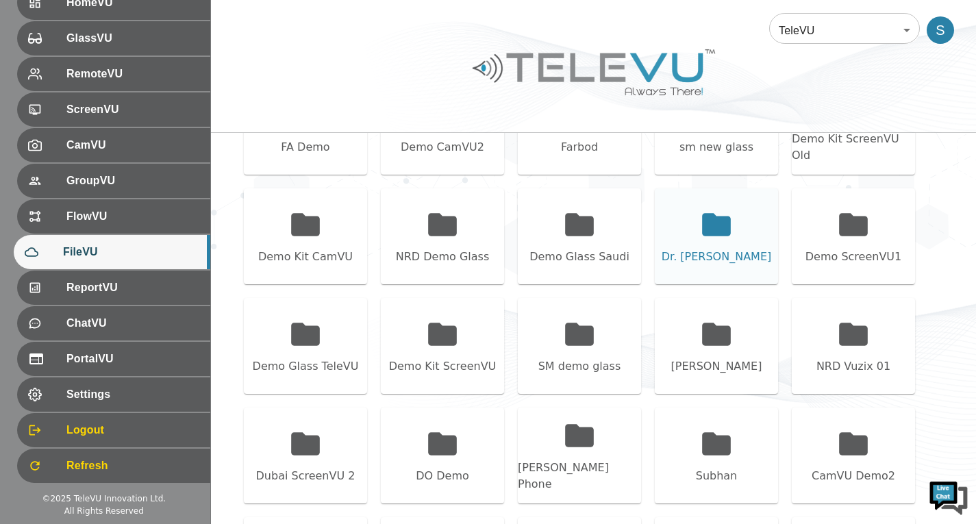
click at [691, 219] on div "Dr. [PERSON_NAME]" at bounding box center [716, 236] width 123 height 96
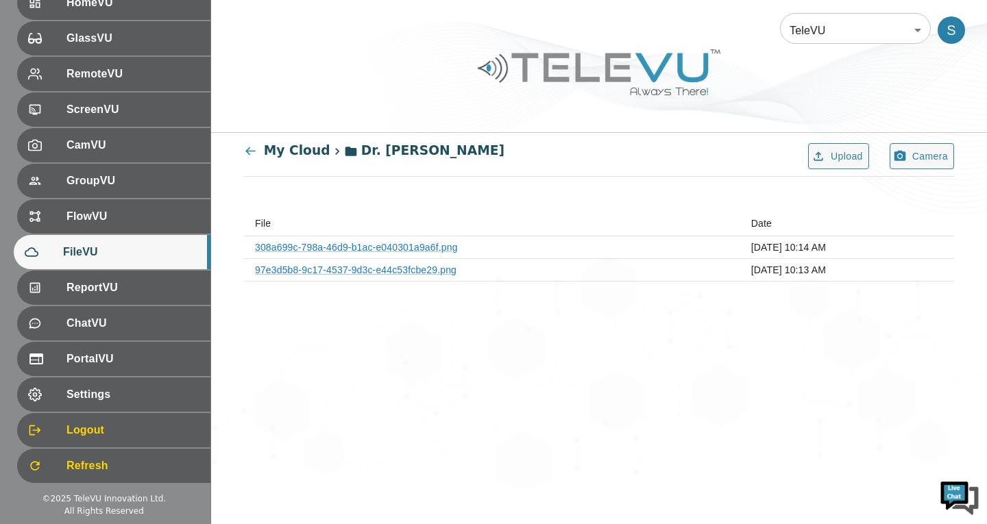
click at [247, 153] on icon at bounding box center [250, 151] width 10 height 8
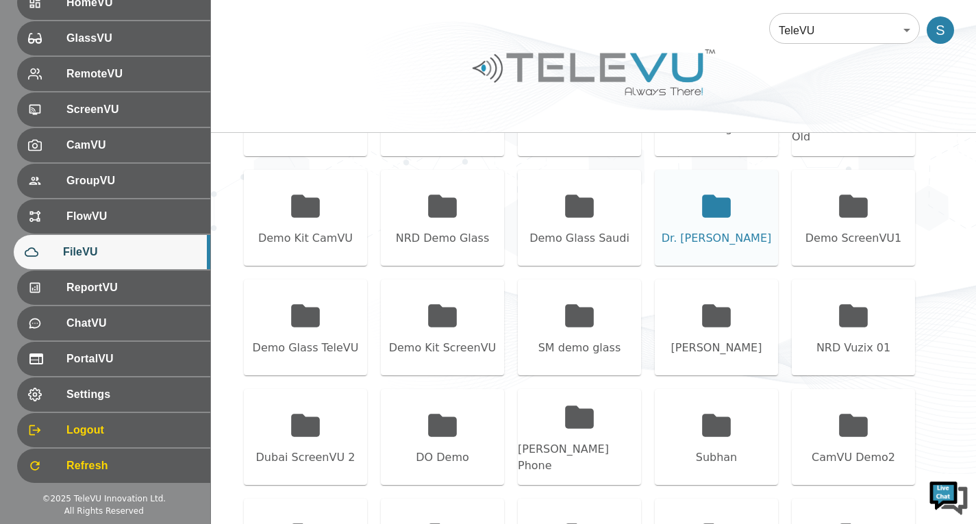
scroll to position [411, 0]
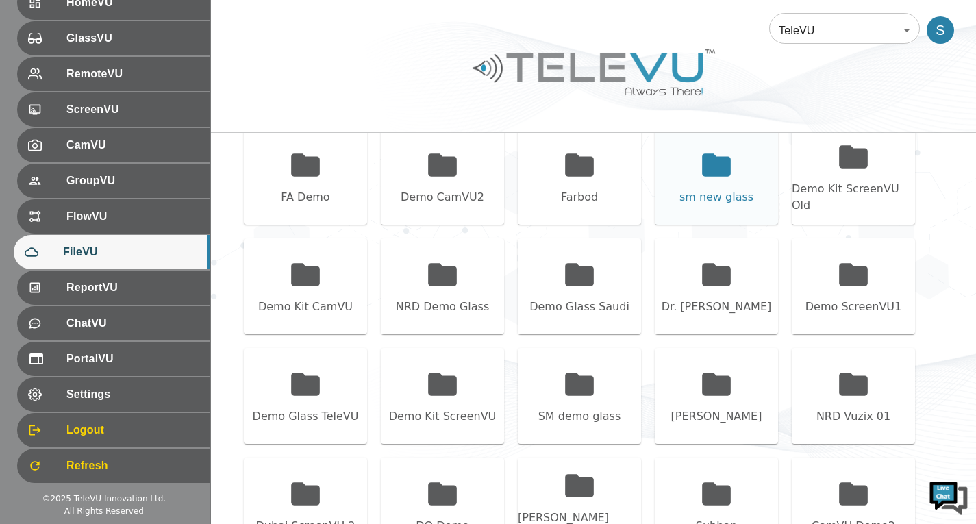
click at [728, 189] on div "sm new glass" at bounding box center [717, 197] width 74 height 16
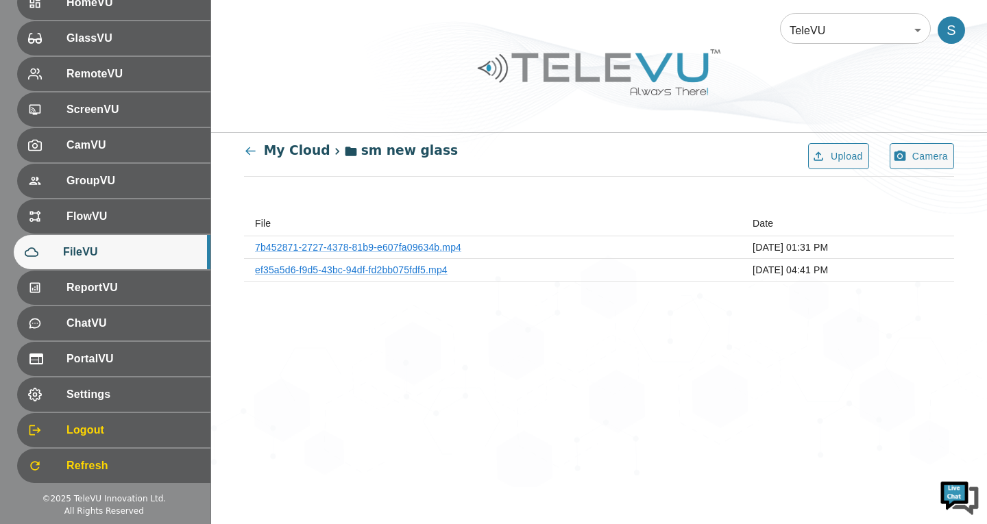
click at [350, 253] on th "7b452871-2727-4378-81b9-e607fa09634b.mp4" at bounding box center [492, 247] width 497 height 23
click at [351, 248] on link "7b452871-2727-4378-81b9-e607fa09634b.mp4" at bounding box center [358, 247] width 206 height 11
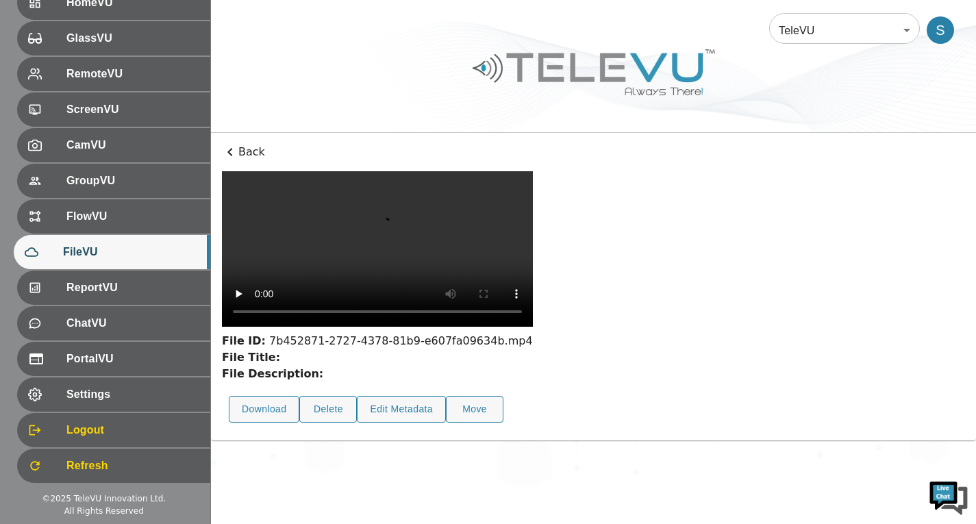
scroll to position [50, 0]
click at [327, 423] on button "Delete" at bounding box center [328, 409] width 58 height 27
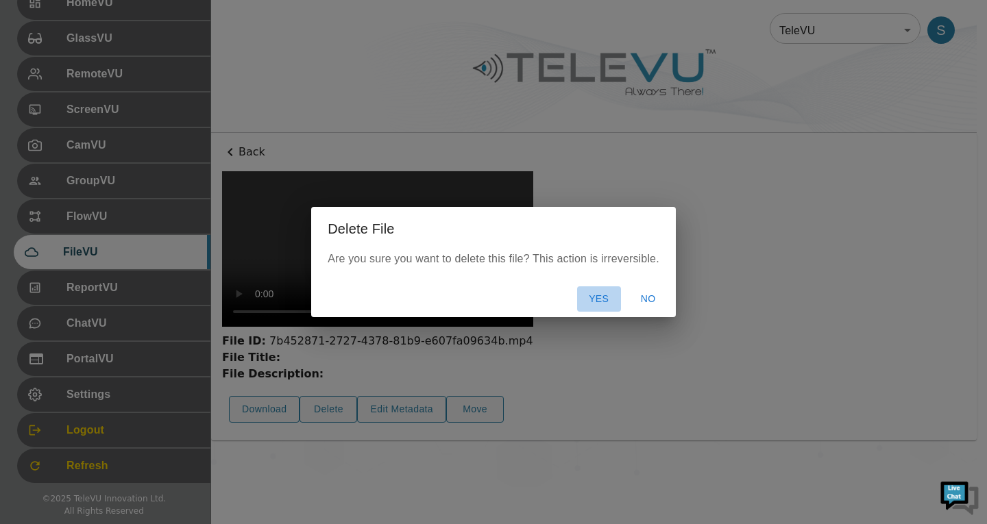
click at [589, 301] on button "Yes" at bounding box center [599, 298] width 44 height 25
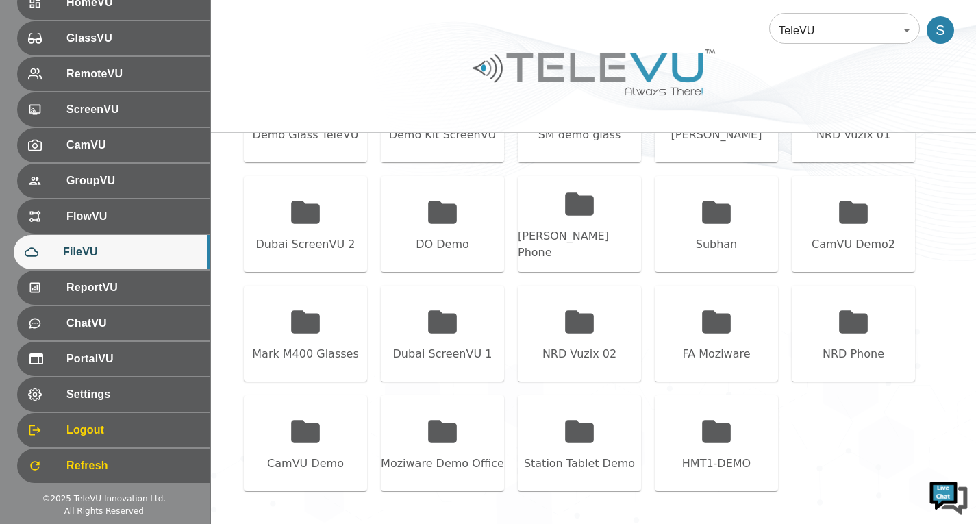
scroll to position [556, 0]
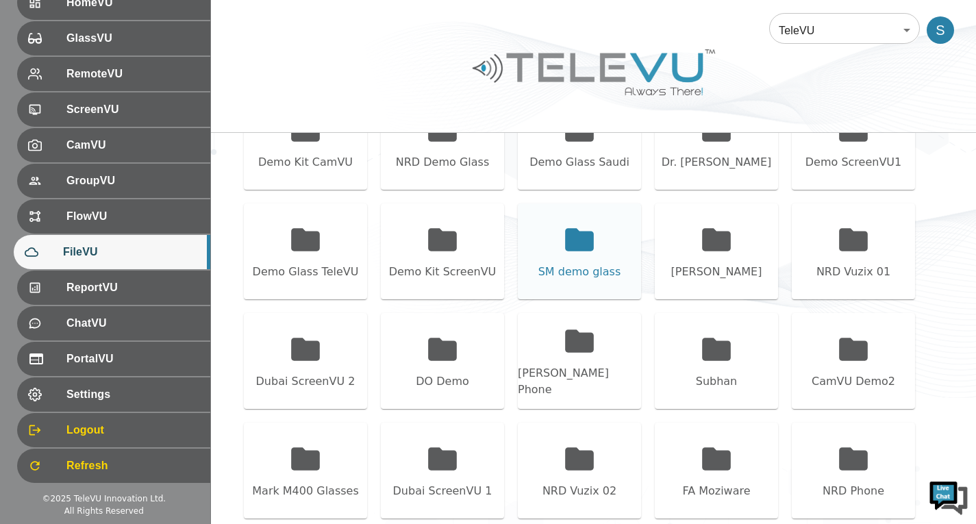
click at [561, 262] on div "SM demo glass" at bounding box center [579, 252] width 123 height 96
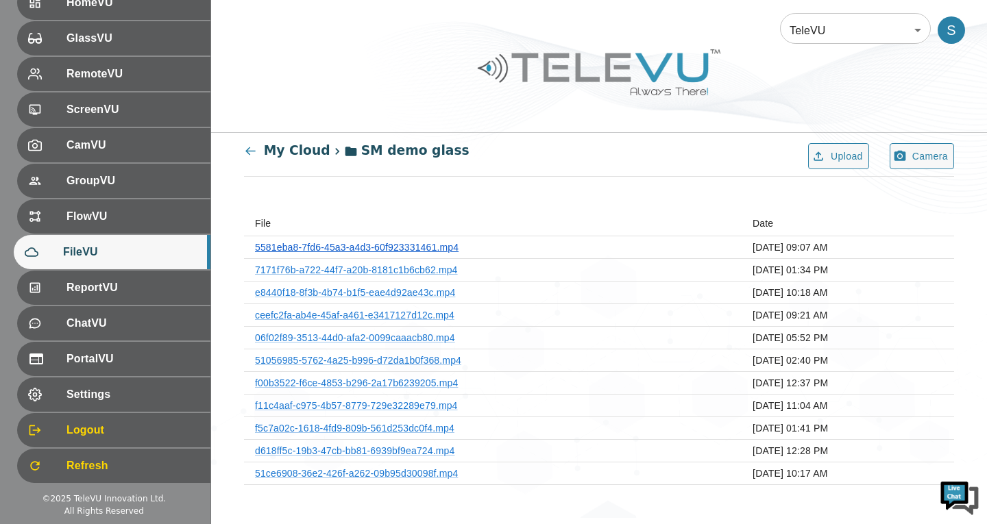
click at [439, 243] on link "5581eba8-7fd6-45a3-a4d3-60f923331461.mp4" at bounding box center [357, 247] width 204 height 11
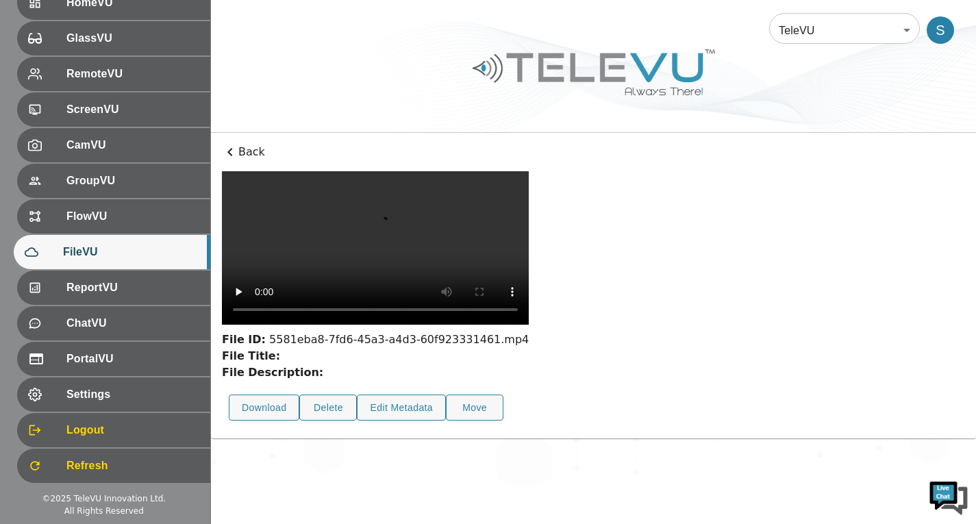
scroll to position [50, 0]
click at [320, 421] on button "Delete" at bounding box center [328, 408] width 58 height 27
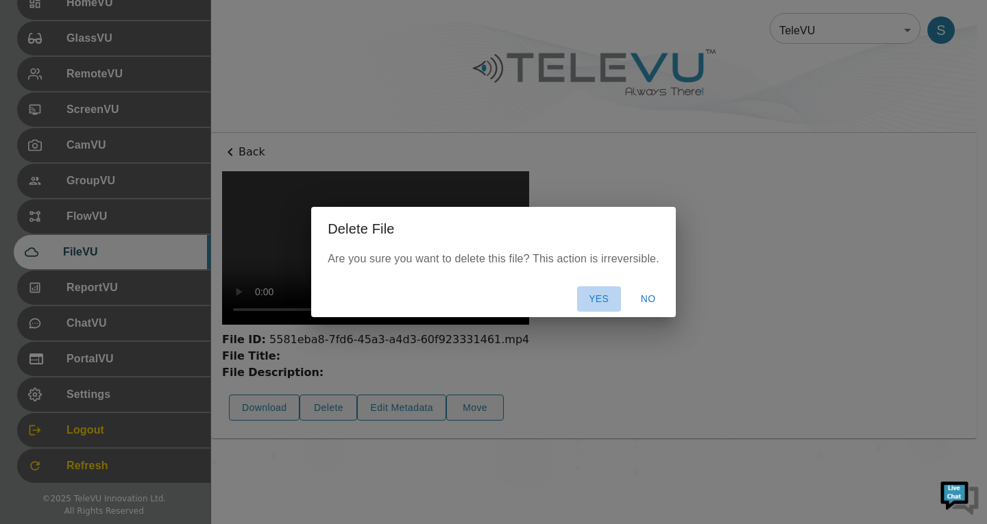
click at [586, 302] on button "Yes" at bounding box center [599, 298] width 44 height 25
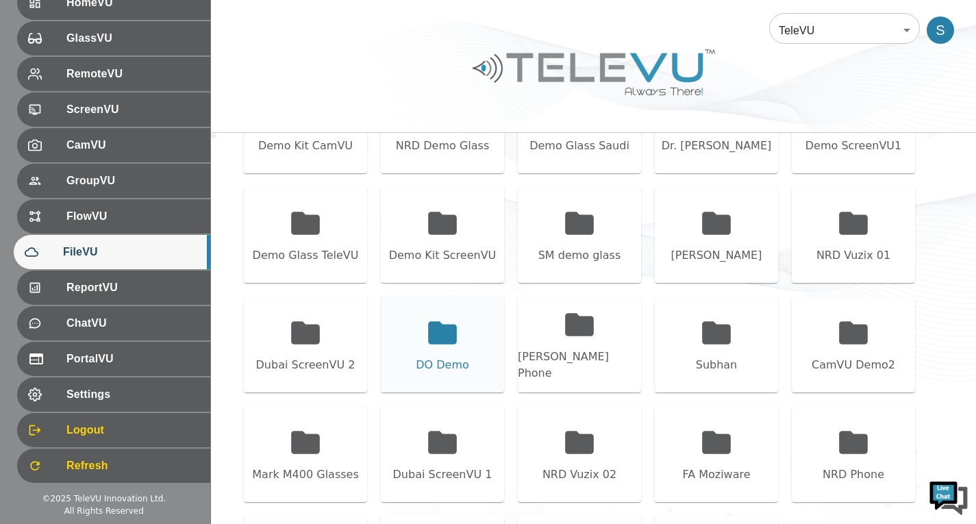
scroll to position [617, 0]
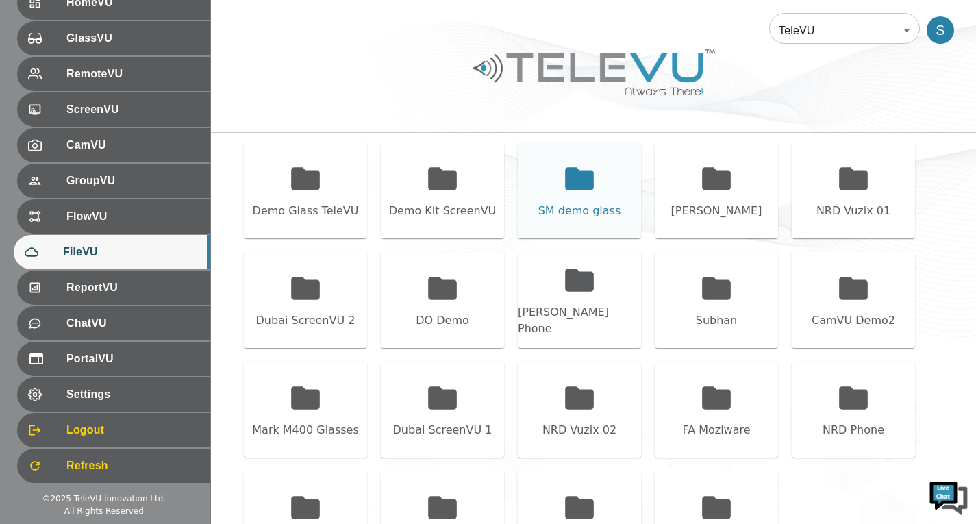
click at [554, 205] on div "SM demo glass" at bounding box center [580, 211] width 83 height 16
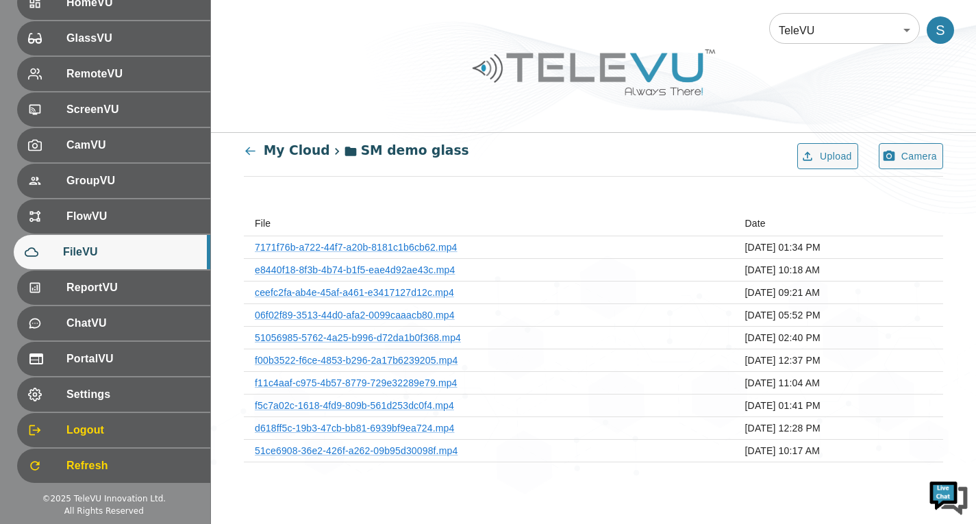
scroll to position [0, 0]
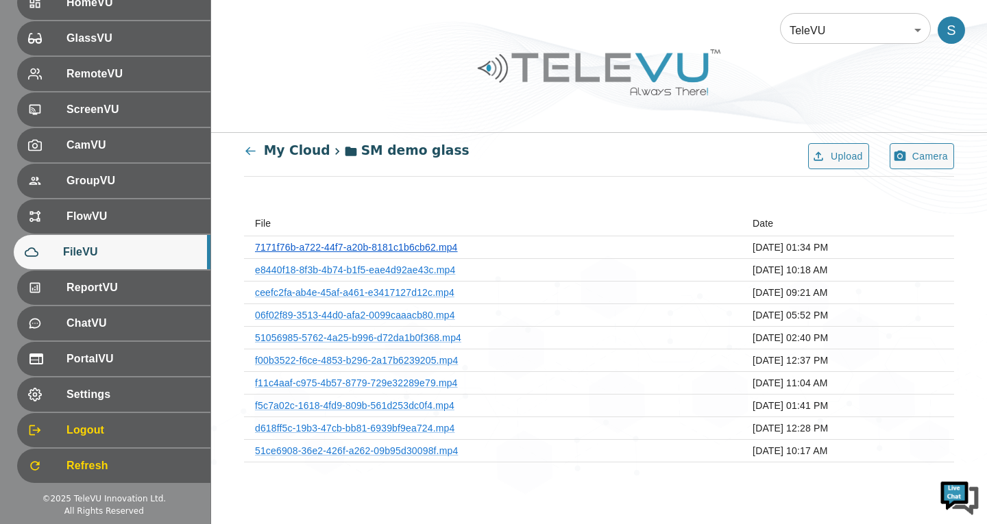
click at [417, 250] on link "7171f76b-a722-44f7-a20b-8181c1b6cb62.mp4" at bounding box center [356, 247] width 203 height 11
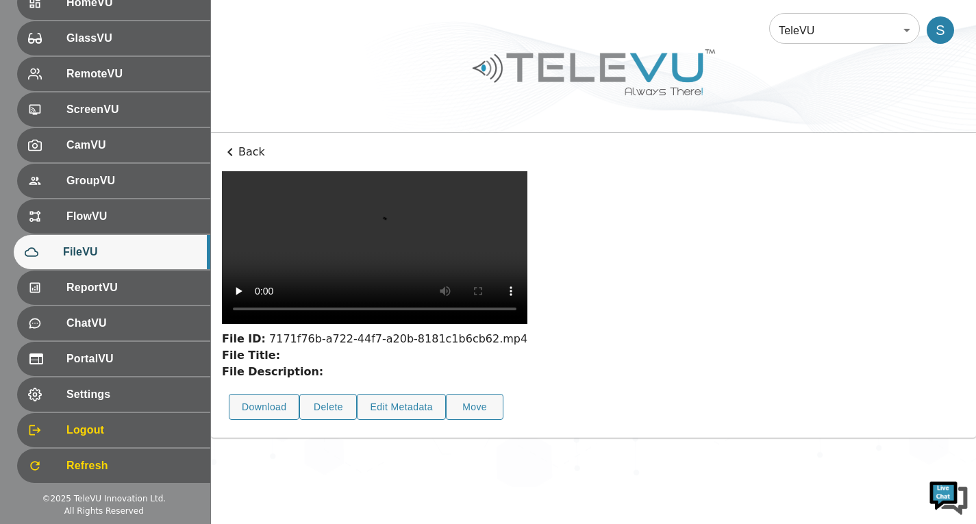
scroll to position [50, 0]
click at [348, 421] on button "Delete" at bounding box center [328, 407] width 58 height 27
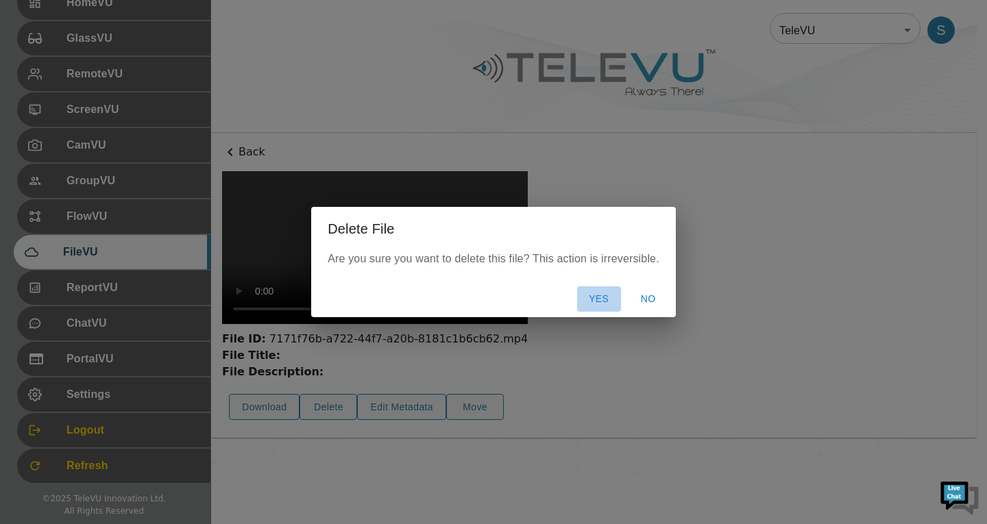
click at [600, 292] on button "Yes" at bounding box center [599, 298] width 44 height 25
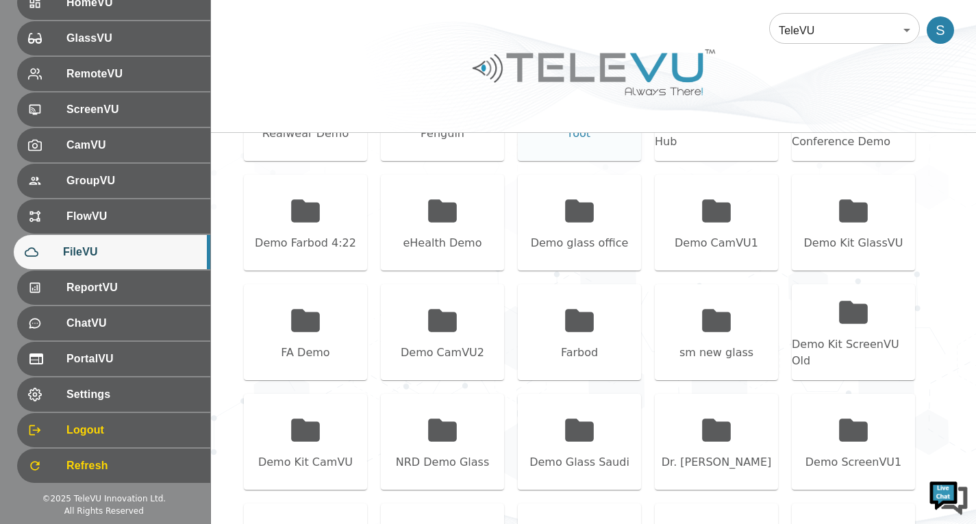
scroll to position [461, 0]
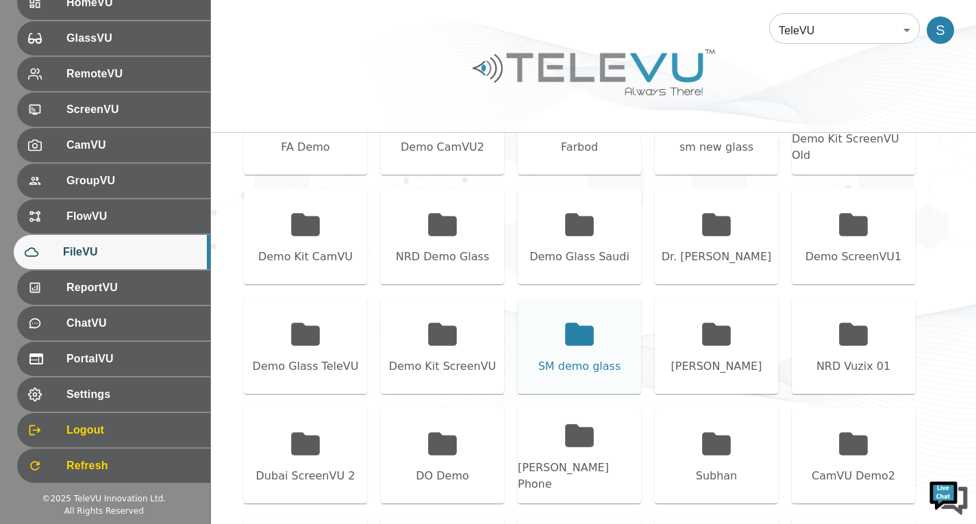
click at [550, 343] on div "SM demo glass" at bounding box center [579, 346] width 123 height 96
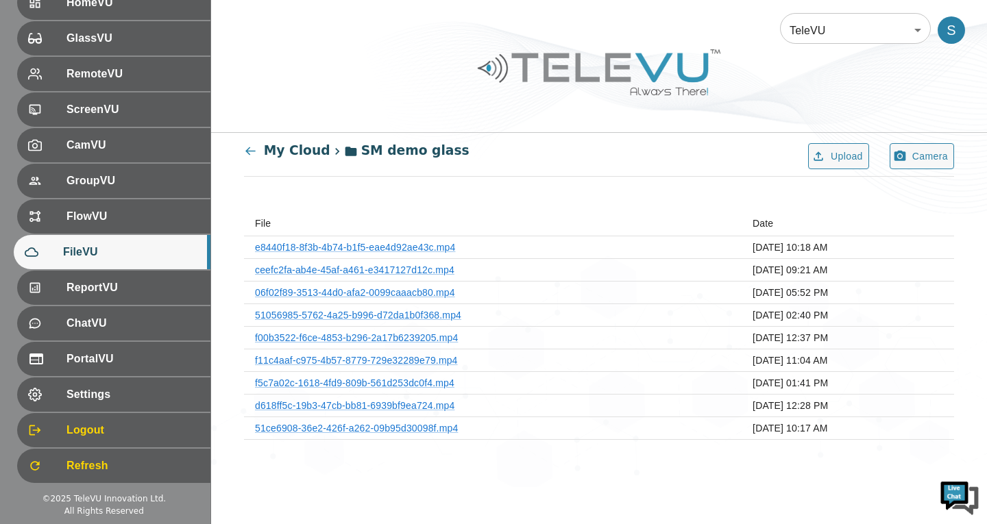
click at [420, 253] on th "e8440f18-8f3b-4b74-b1f5-eae4d92ae43c.mp4" at bounding box center [492, 247] width 497 height 23
click at [422, 245] on link "e8440f18-8f3b-4b74-b1f5-eae4d92ae43c.mp4" at bounding box center [355, 247] width 200 height 11
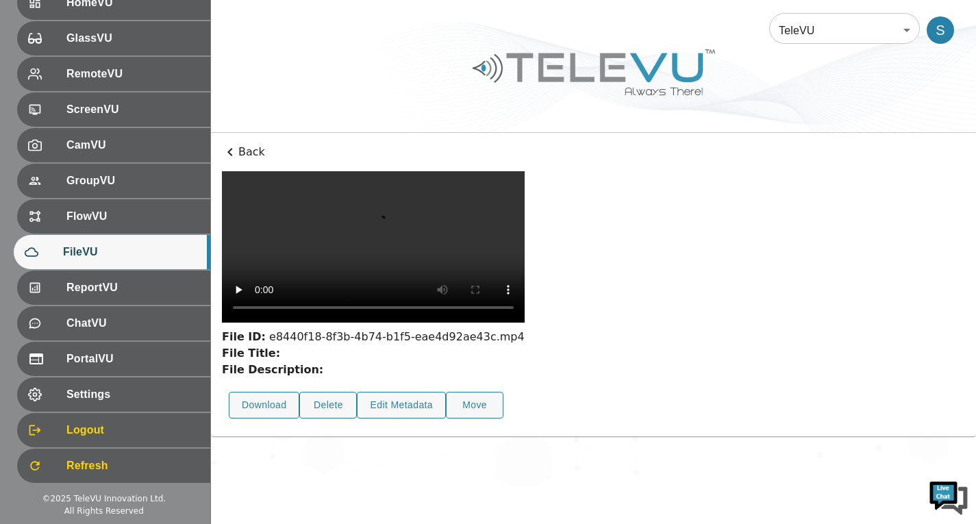
scroll to position [50, 0]
click at [323, 419] on button "Delete" at bounding box center [328, 405] width 58 height 27
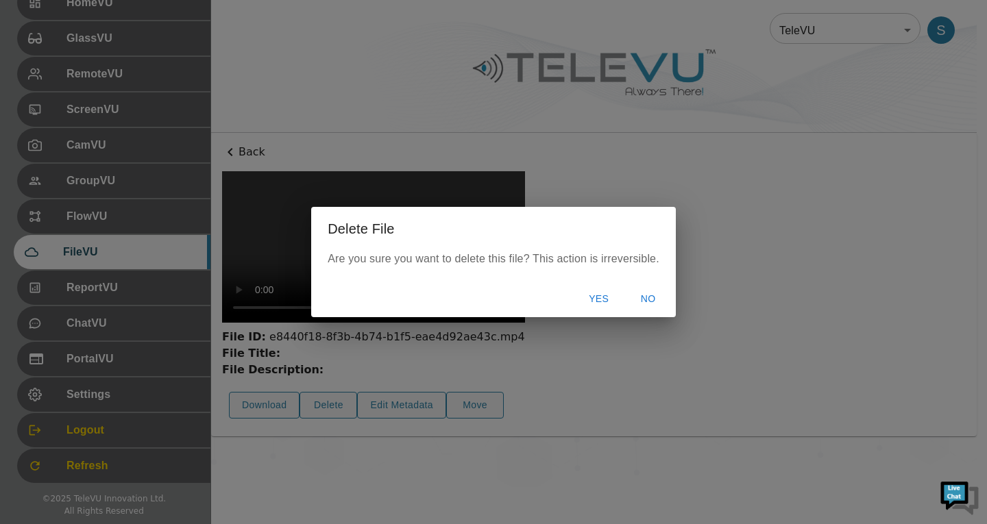
click at [585, 304] on button "Yes" at bounding box center [599, 298] width 44 height 25
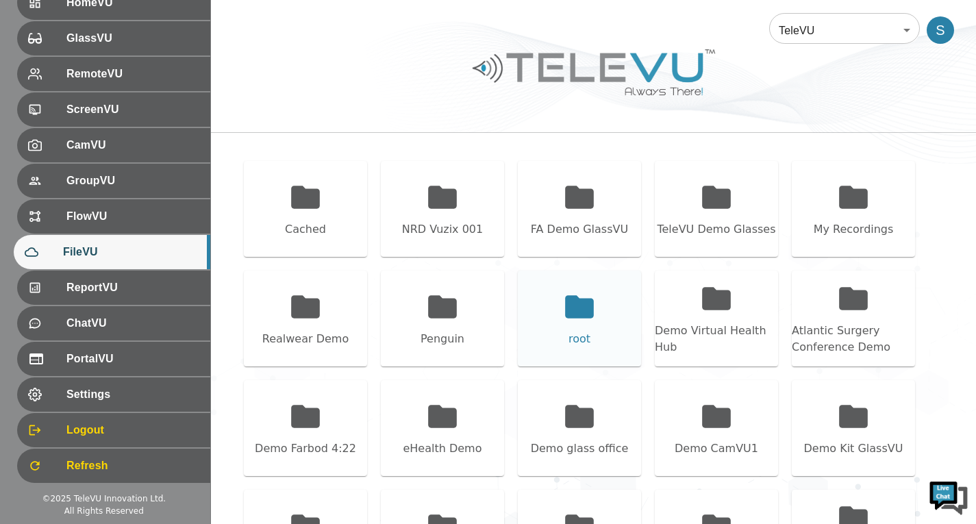
scroll to position [461, 0]
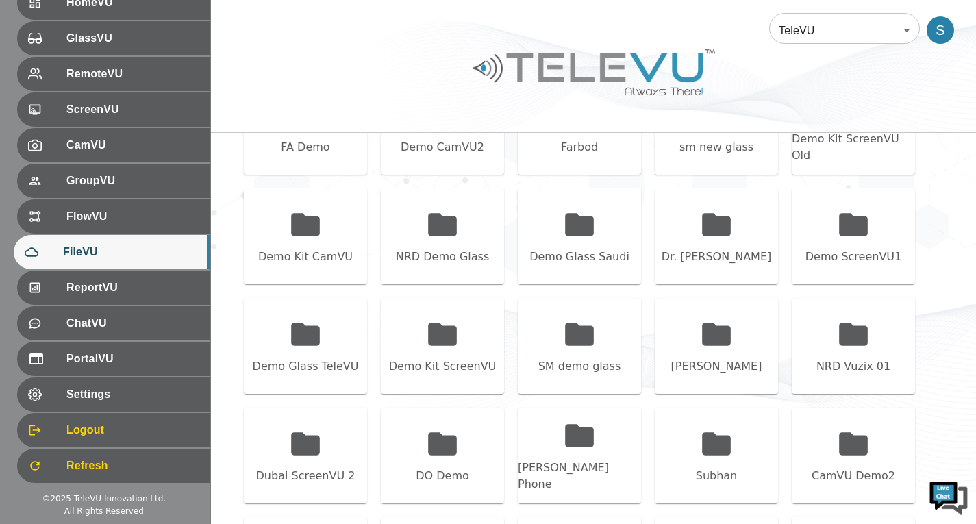
click at [580, 302] on div "SM demo glass" at bounding box center [579, 346] width 123 height 96
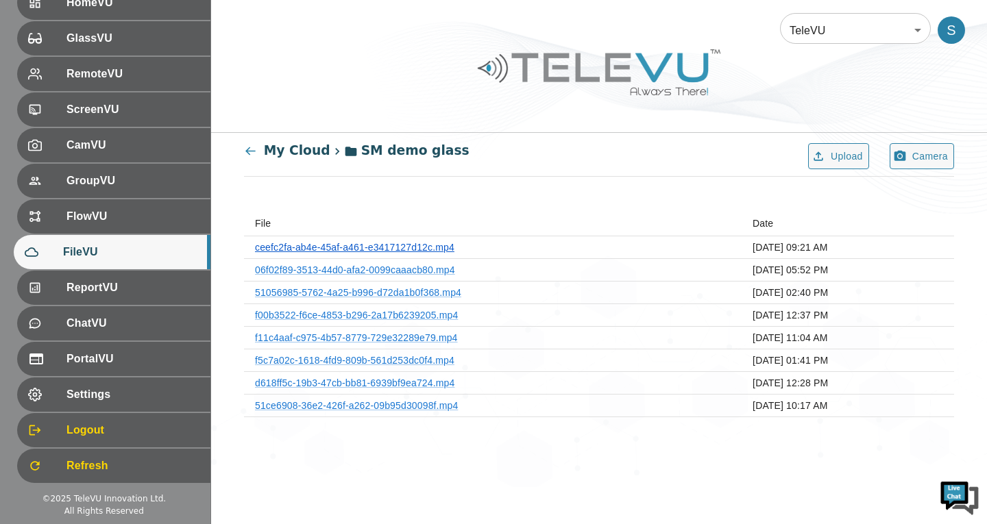
click at [439, 247] on link "ceefc2fa-ab4e-45af-a461-e3417127d12c.mp4" at bounding box center [354, 247] width 199 height 11
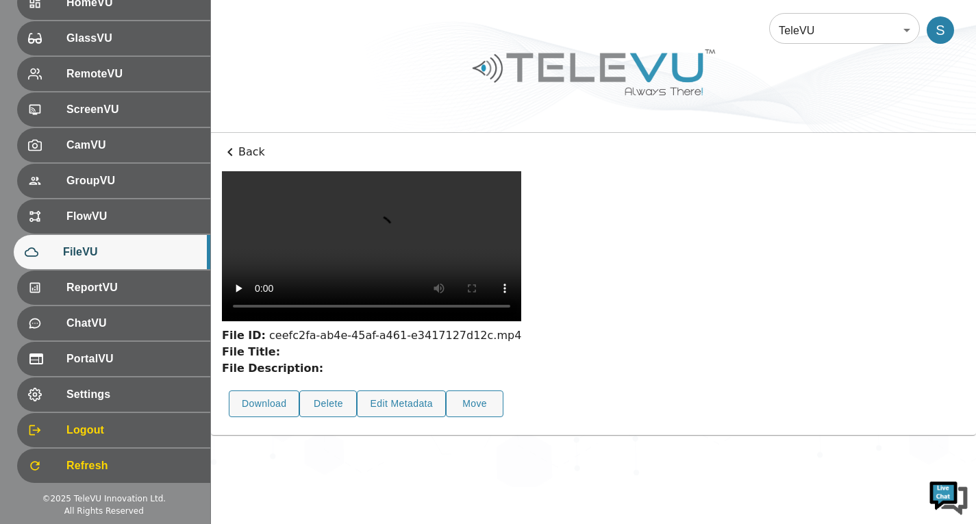
scroll to position [50, 0]
click at [336, 424] on div "Delete" at bounding box center [322, 404] width 58 height 40
click at [334, 417] on button "Delete" at bounding box center [328, 404] width 58 height 27
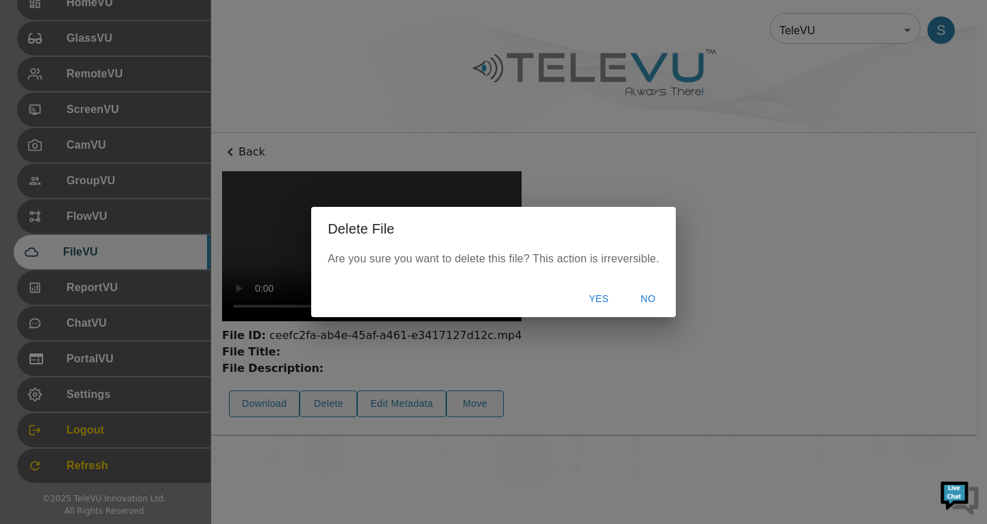
click at [591, 302] on button "Yes" at bounding box center [599, 298] width 44 height 25
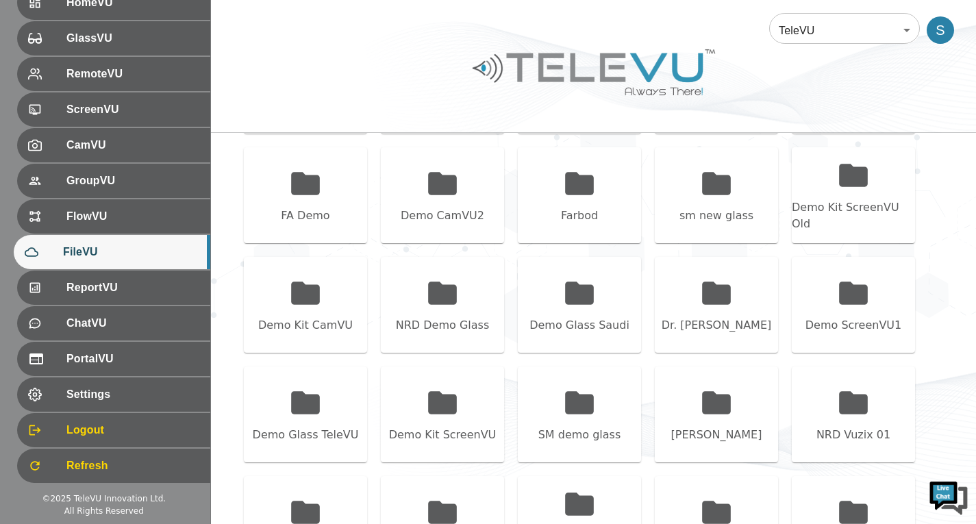
scroll to position [461, 0]
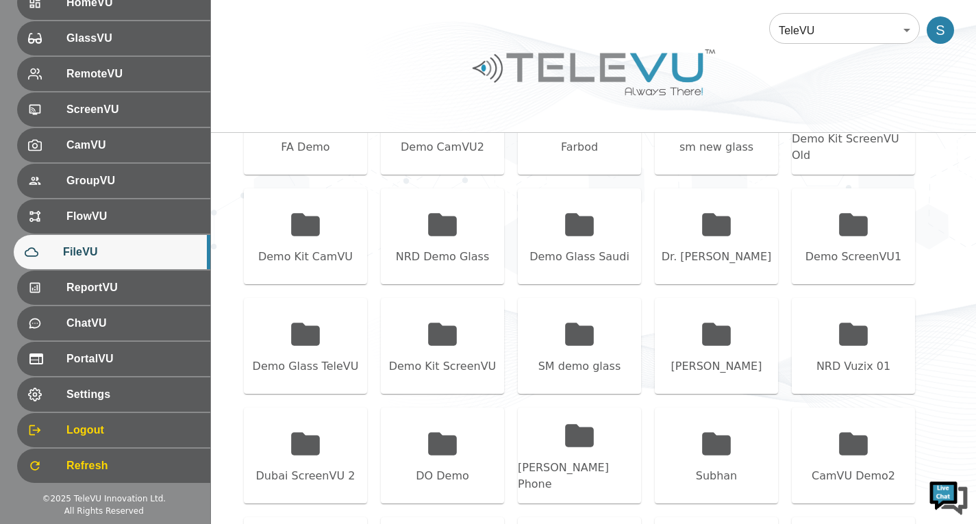
click at [567, 371] on div "SM demo glass" at bounding box center [580, 366] width 83 height 16
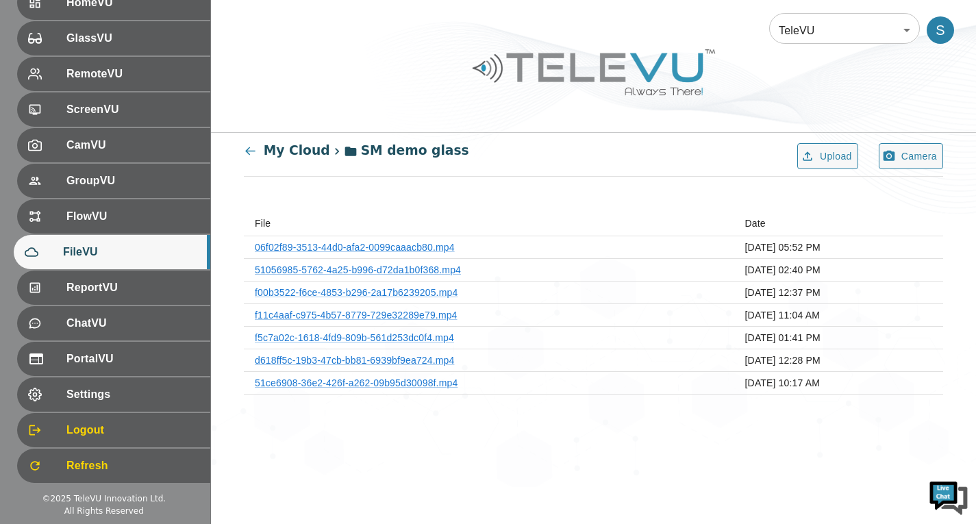
scroll to position [0, 0]
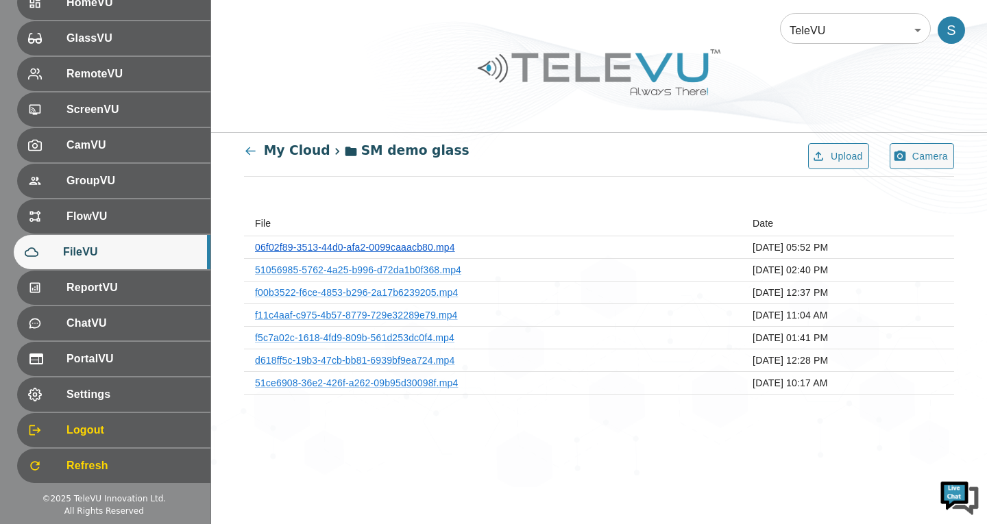
click at [405, 249] on link "06f02f89-3513-44d0-afa2-0099caaacb80.mp4" at bounding box center [355, 247] width 200 height 11
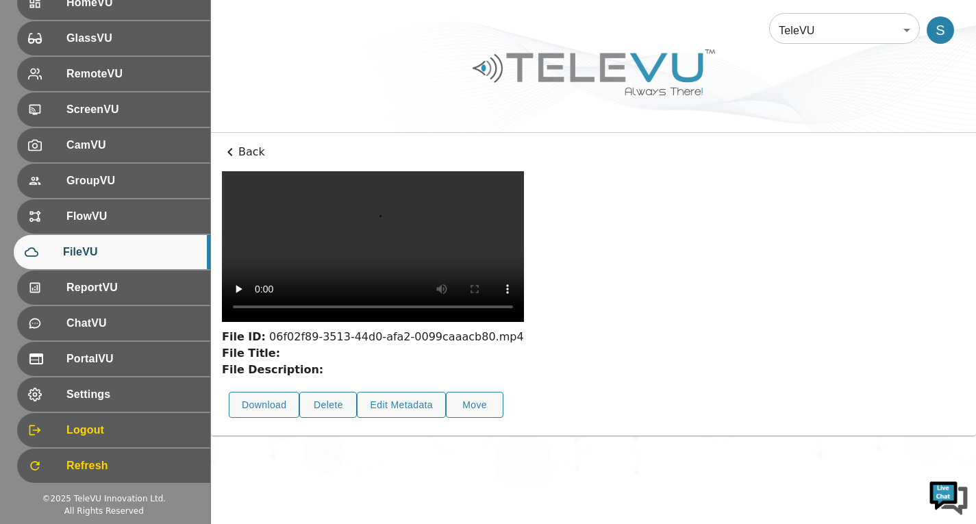
scroll to position [50, 0]
click at [346, 419] on button "Delete" at bounding box center [328, 405] width 58 height 27
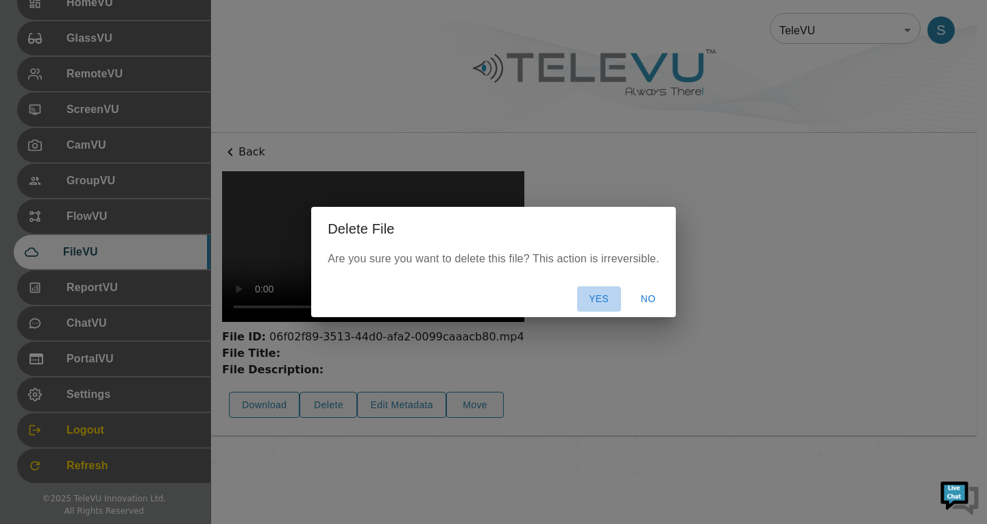
click at [595, 304] on button "Yes" at bounding box center [599, 298] width 44 height 25
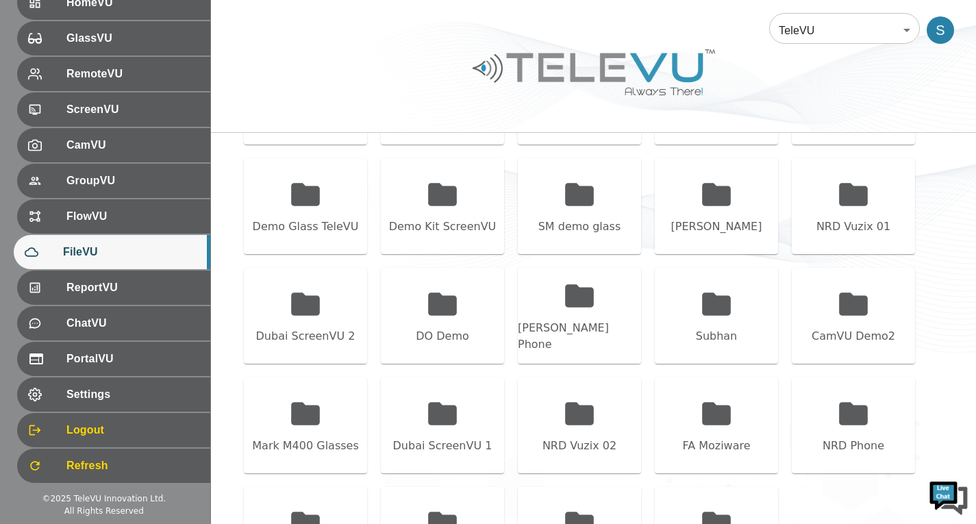
scroll to position [667, 0]
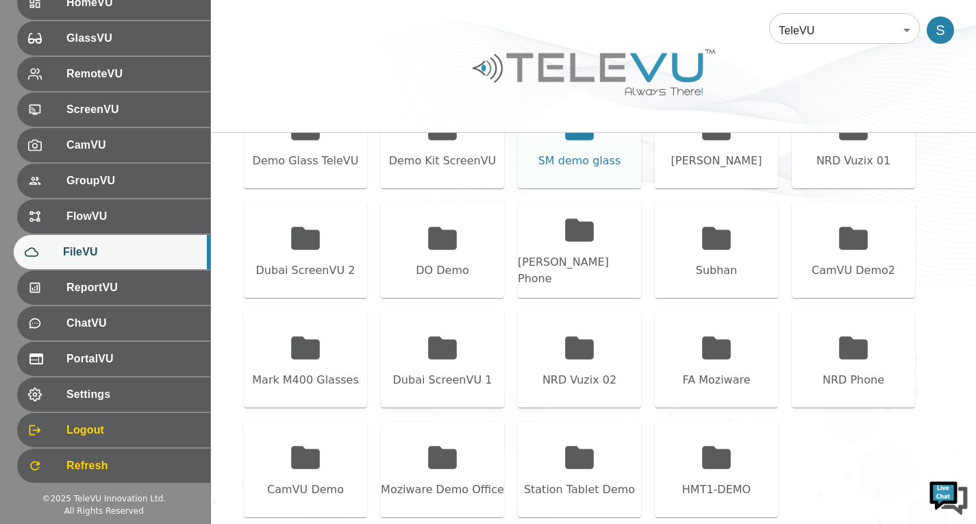
click at [583, 179] on div "SM demo glass" at bounding box center [579, 141] width 123 height 96
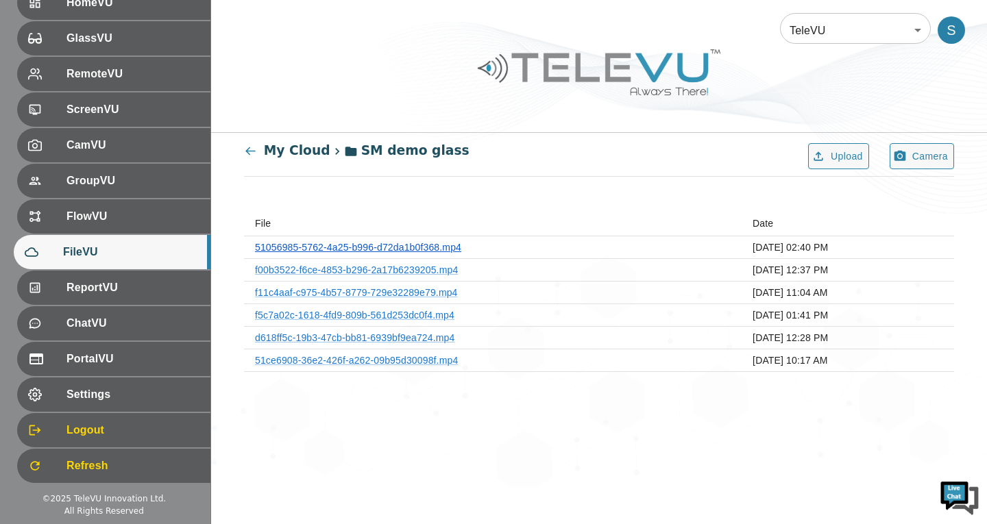
click at [434, 248] on link "51056985-5762-4a25-b996-d72da1b0f368.mp4" at bounding box center [358, 247] width 206 height 11
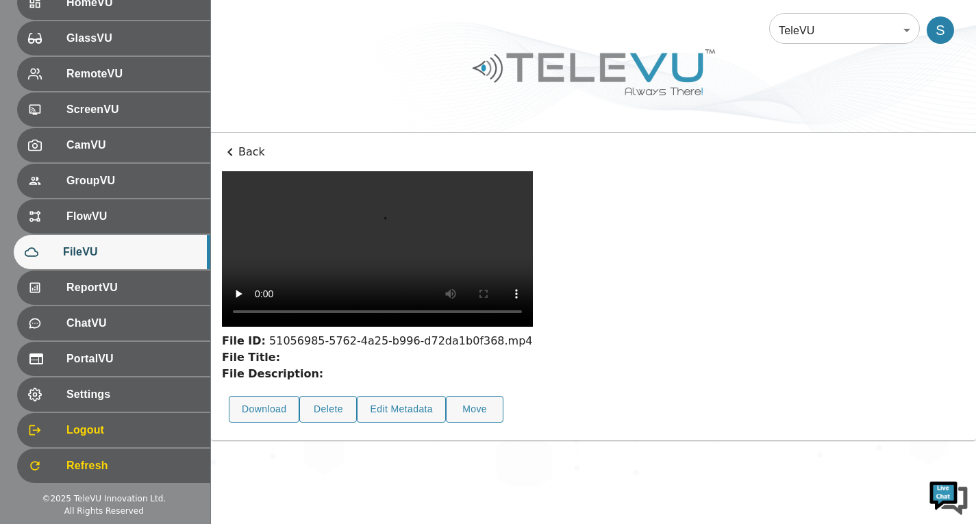
scroll to position [50, 0]
click at [355, 423] on button "Delete" at bounding box center [328, 409] width 58 height 27
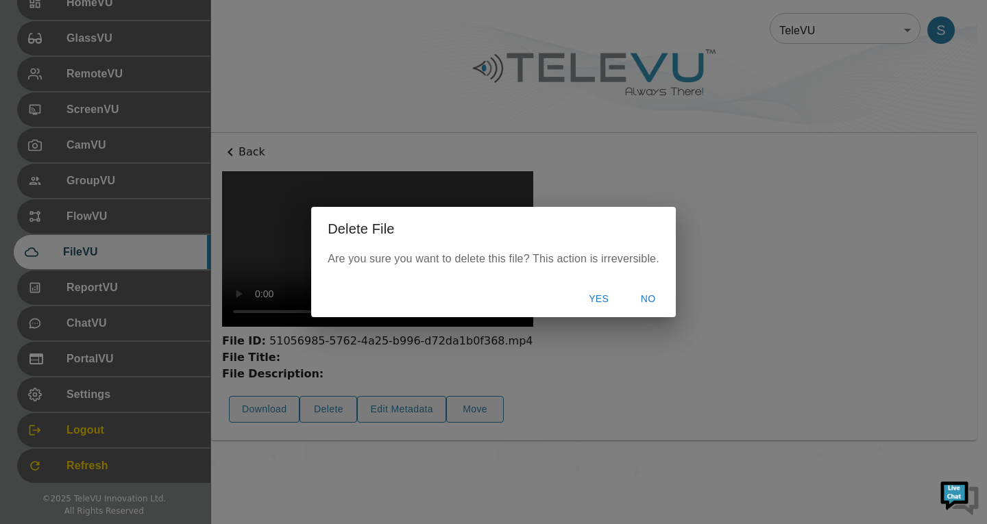
click at [598, 294] on button "Yes" at bounding box center [599, 298] width 44 height 25
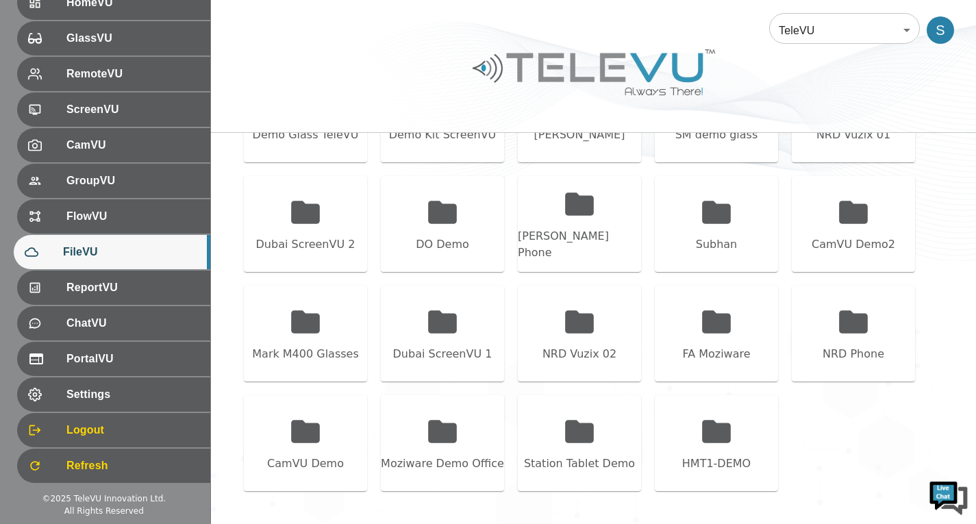
scroll to position [487, 0]
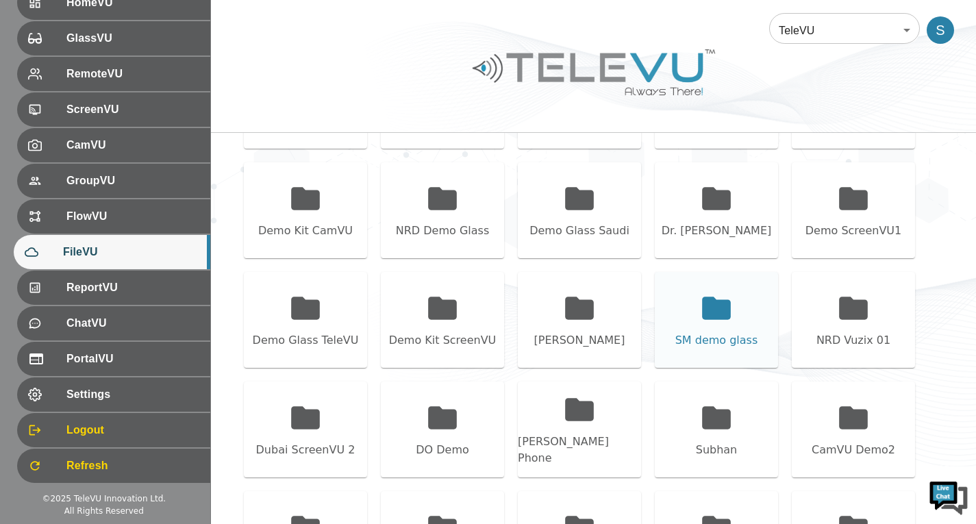
click at [698, 299] on div "SM demo glass" at bounding box center [716, 320] width 123 height 96
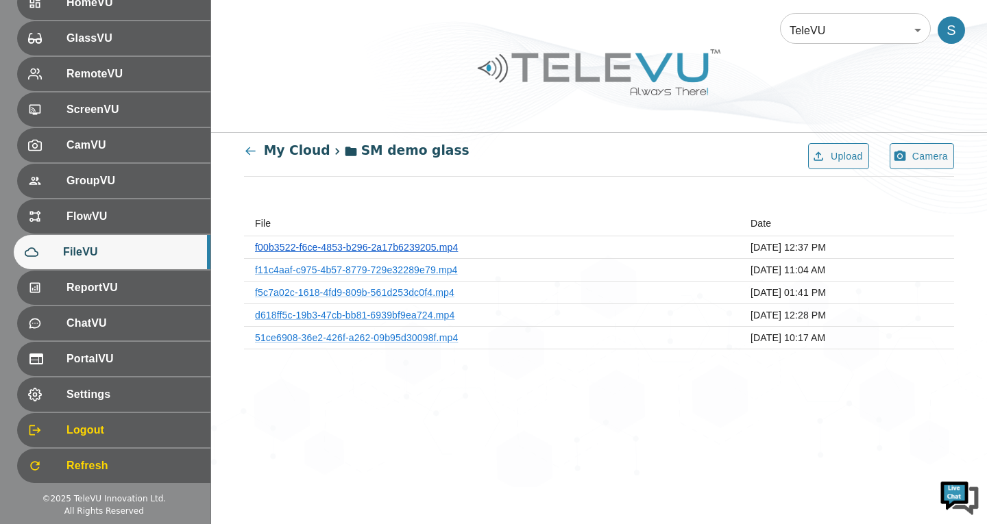
click at [400, 246] on link "f00b3522-f6ce-4853-b296-2a17b6239205.mp4" at bounding box center [356, 247] width 203 height 11
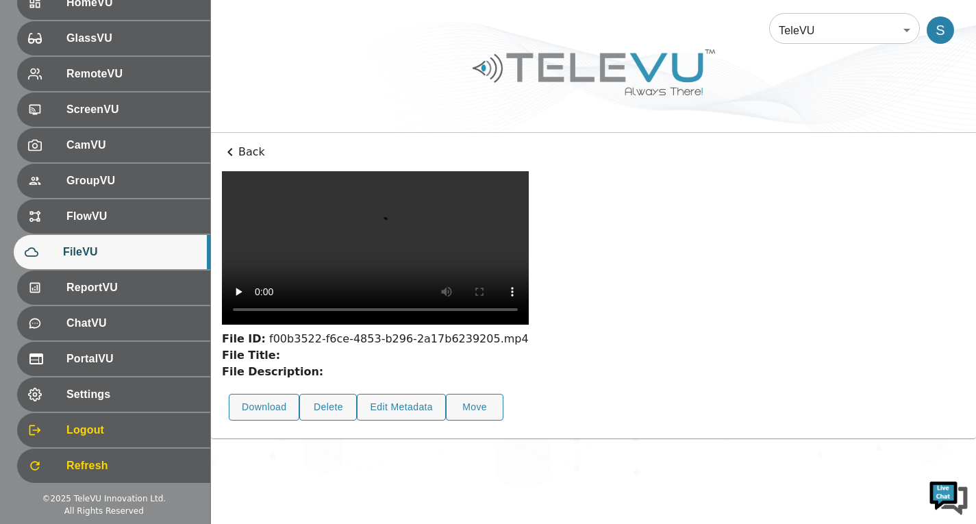
scroll to position [50, 0]
click at [340, 421] on button "Delete" at bounding box center [328, 407] width 58 height 27
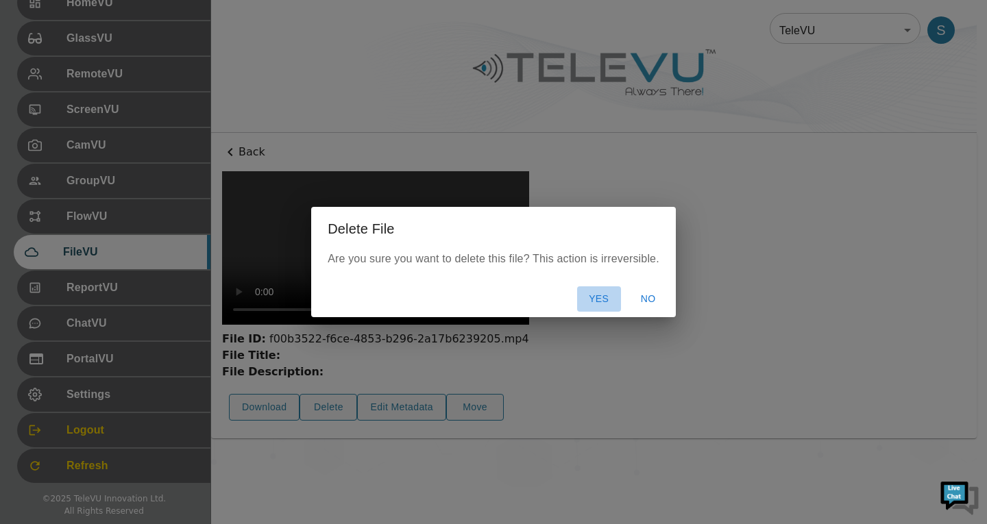
click at [593, 302] on button "Yes" at bounding box center [599, 298] width 44 height 25
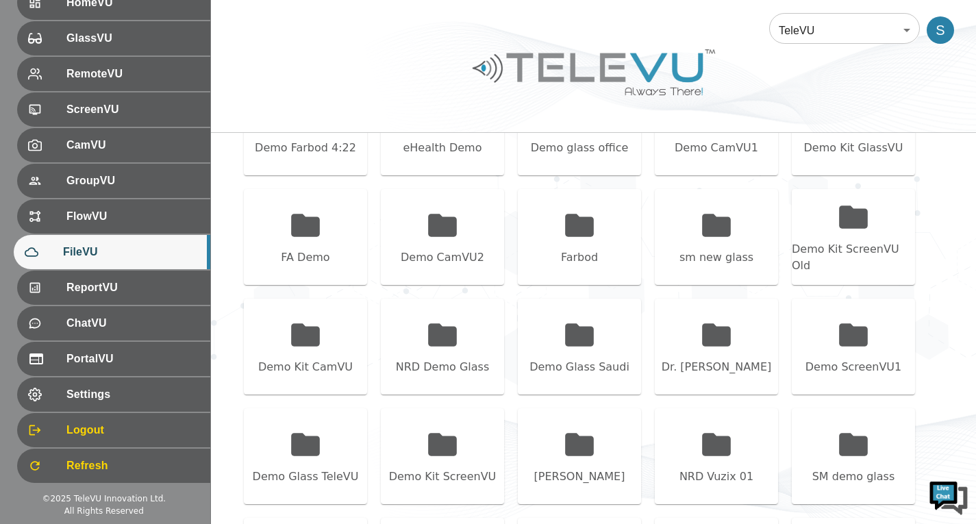
scroll to position [350, 0]
click at [661, 256] on div "sm new glass" at bounding box center [716, 238] width 123 height 96
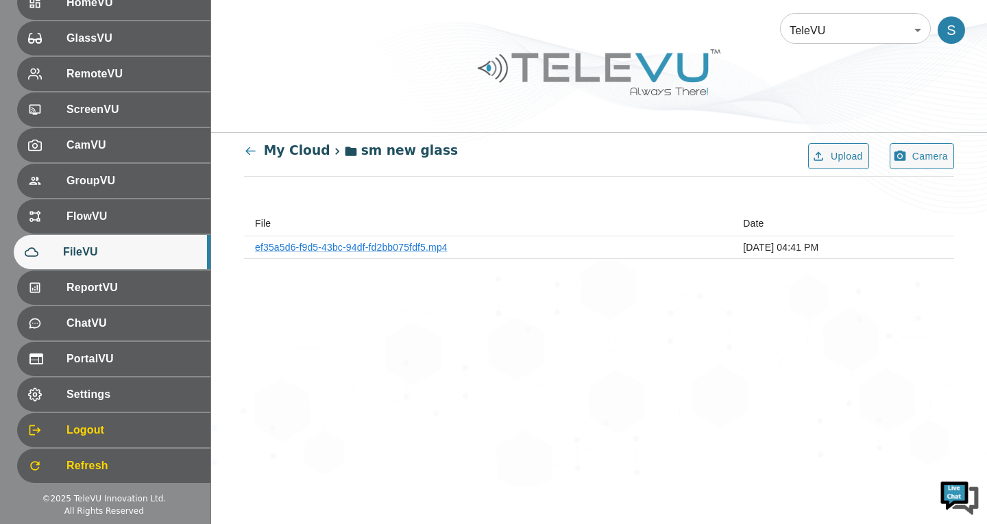
click at [399, 236] on th "ef35a5d6-f9d5-43bc-94df-fd2bb075fdf5.mp4" at bounding box center [488, 247] width 488 height 23
click at [397, 245] on link "ef35a5d6-f9d5-43bc-94df-fd2bb075fdf5.mp4" at bounding box center [351, 247] width 193 height 11
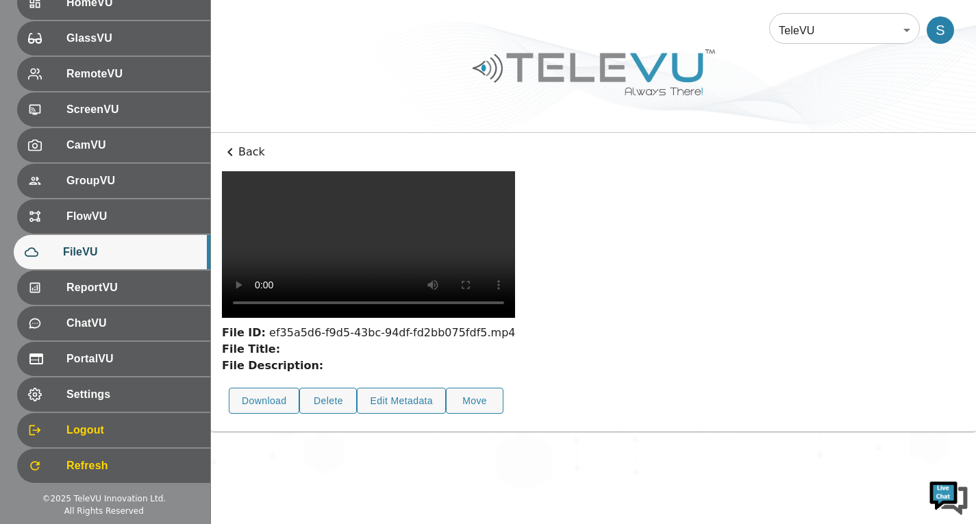
scroll to position [50, 0]
click at [321, 415] on button "Delete" at bounding box center [328, 401] width 58 height 27
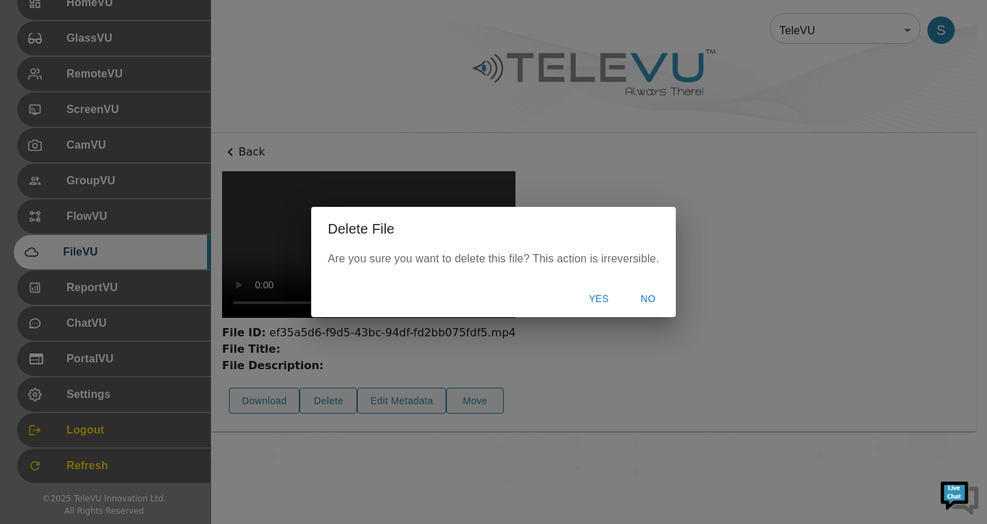
click at [587, 301] on button "Yes" at bounding box center [599, 298] width 44 height 25
